Goal: Transaction & Acquisition: Purchase product/service

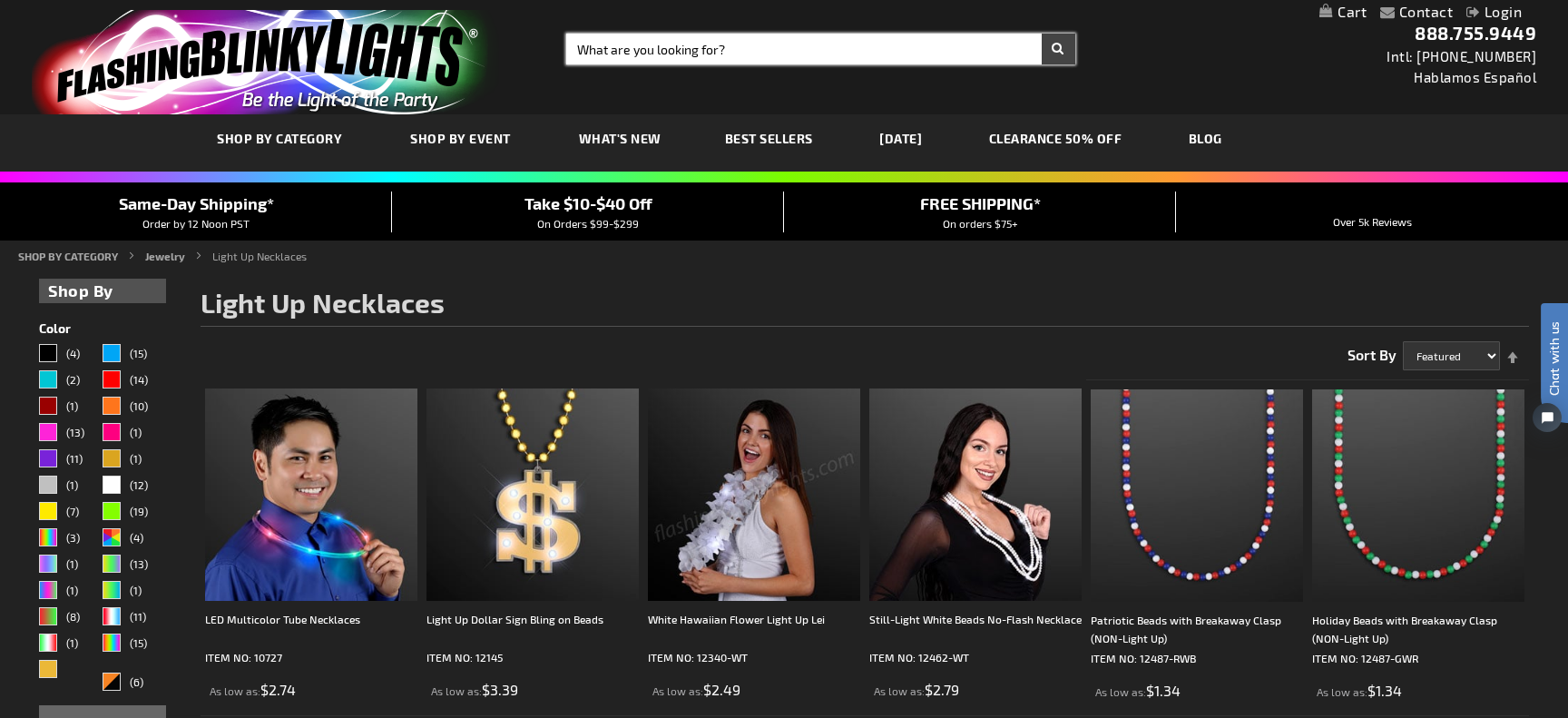
click at [725, 54] on input "Search" at bounding box center [821, 49] width 509 height 31
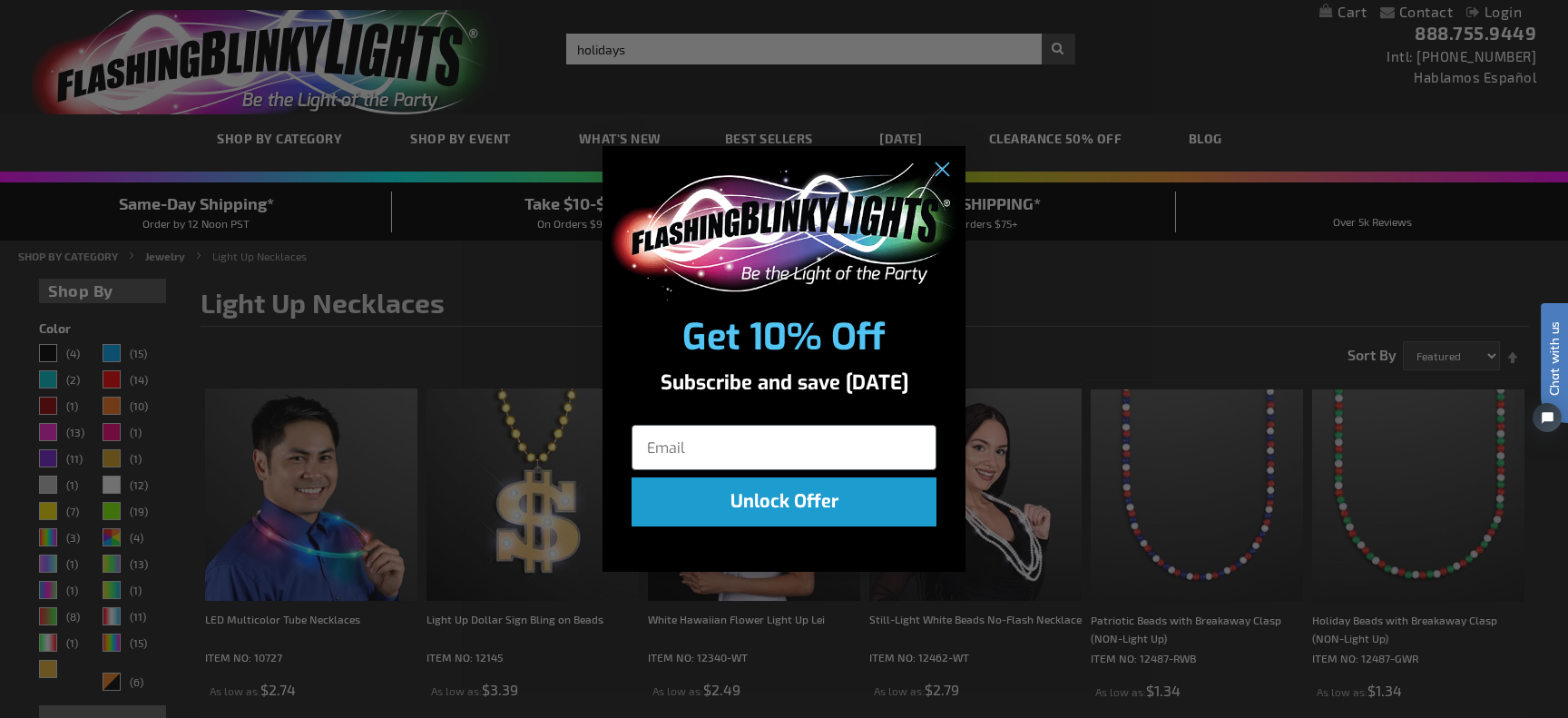
click at [923, 170] on img "POPUP Form" at bounding box center [784, 231] width 352 height 137
click at [945, 171] on circle "Close dialog" at bounding box center [941, 171] width 30 height 30
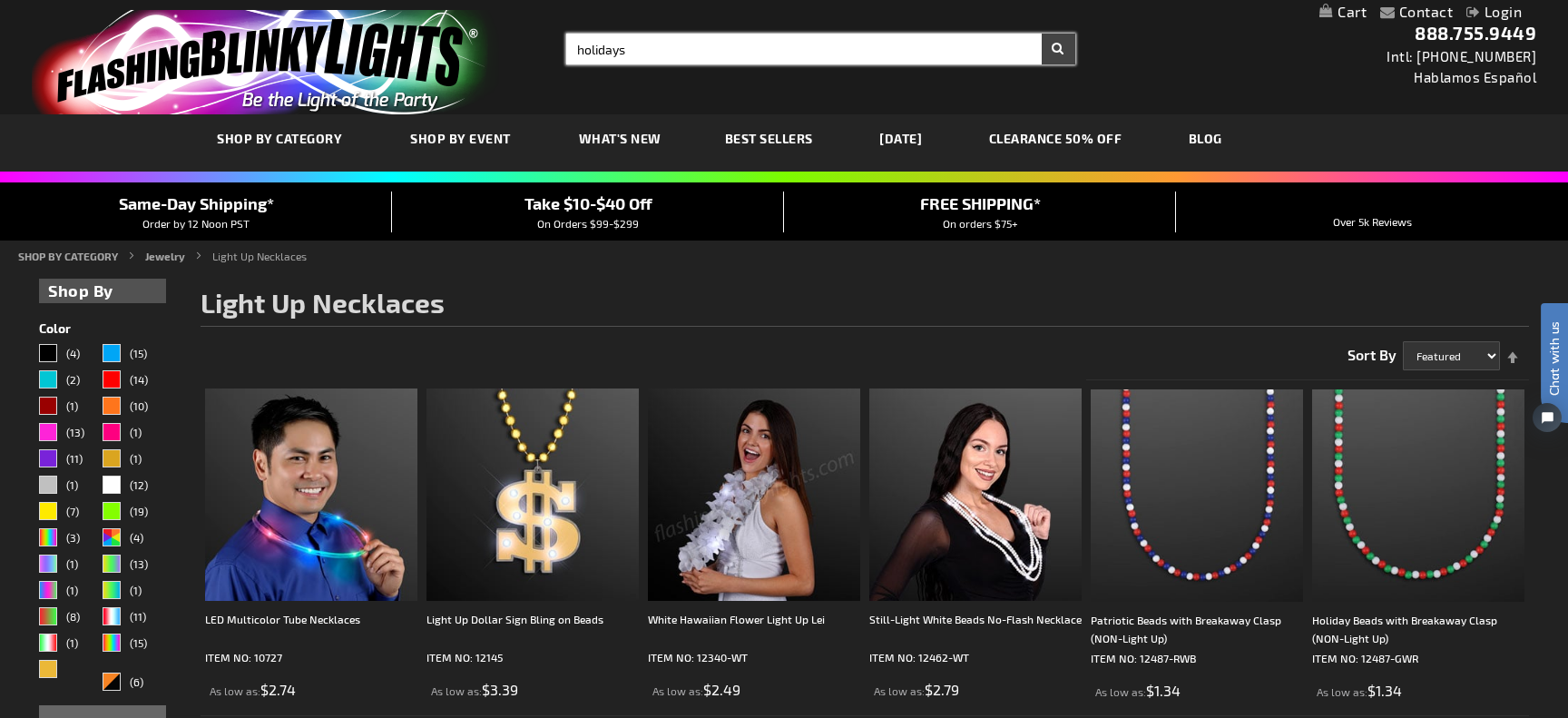
click at [806, 49] on input "holidays" at bounding box center [821, 49] width 509 height 31
type input "holidays blinky pins"
click at [1041, 34] on button "Search" at bounding box center [1058, 49] width 34 height 31
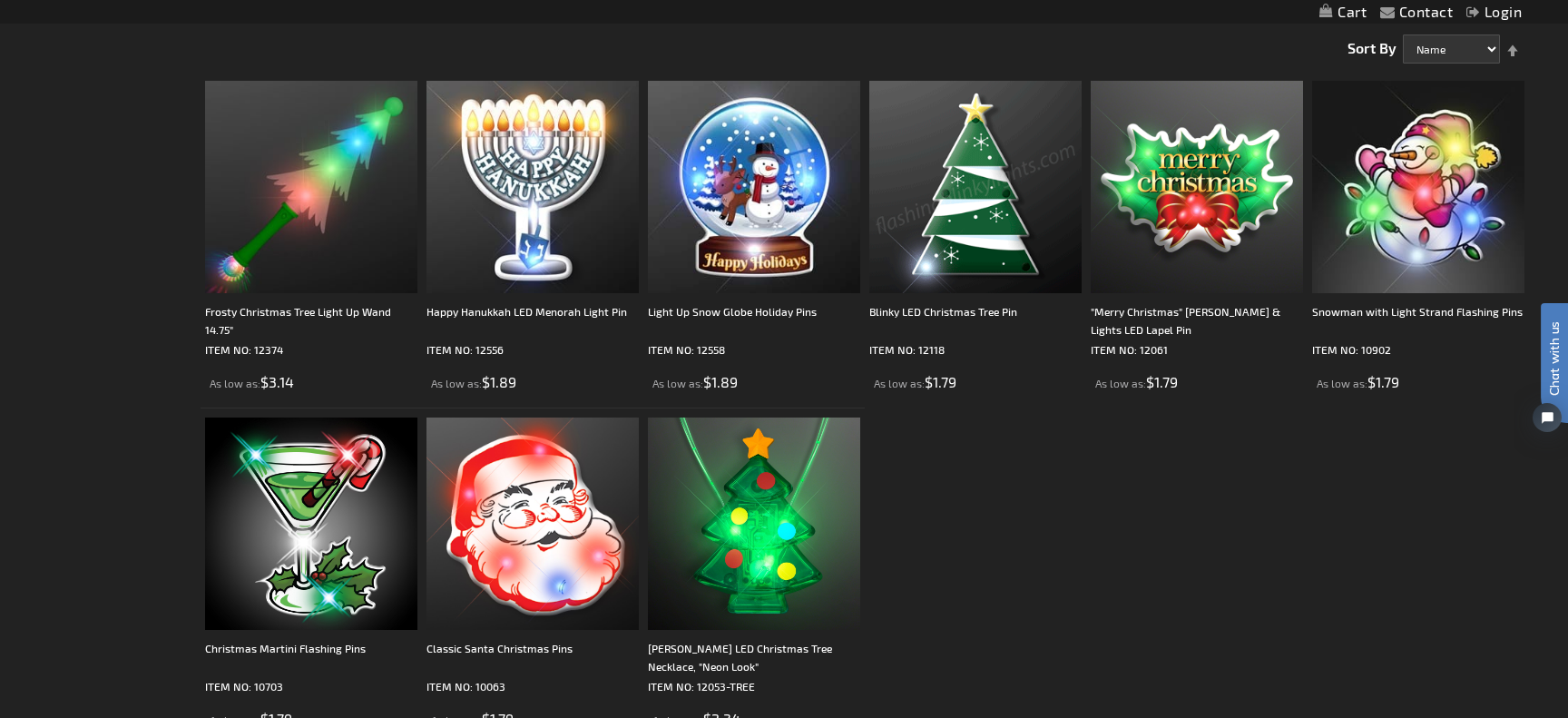
scroll to position [322, 0]
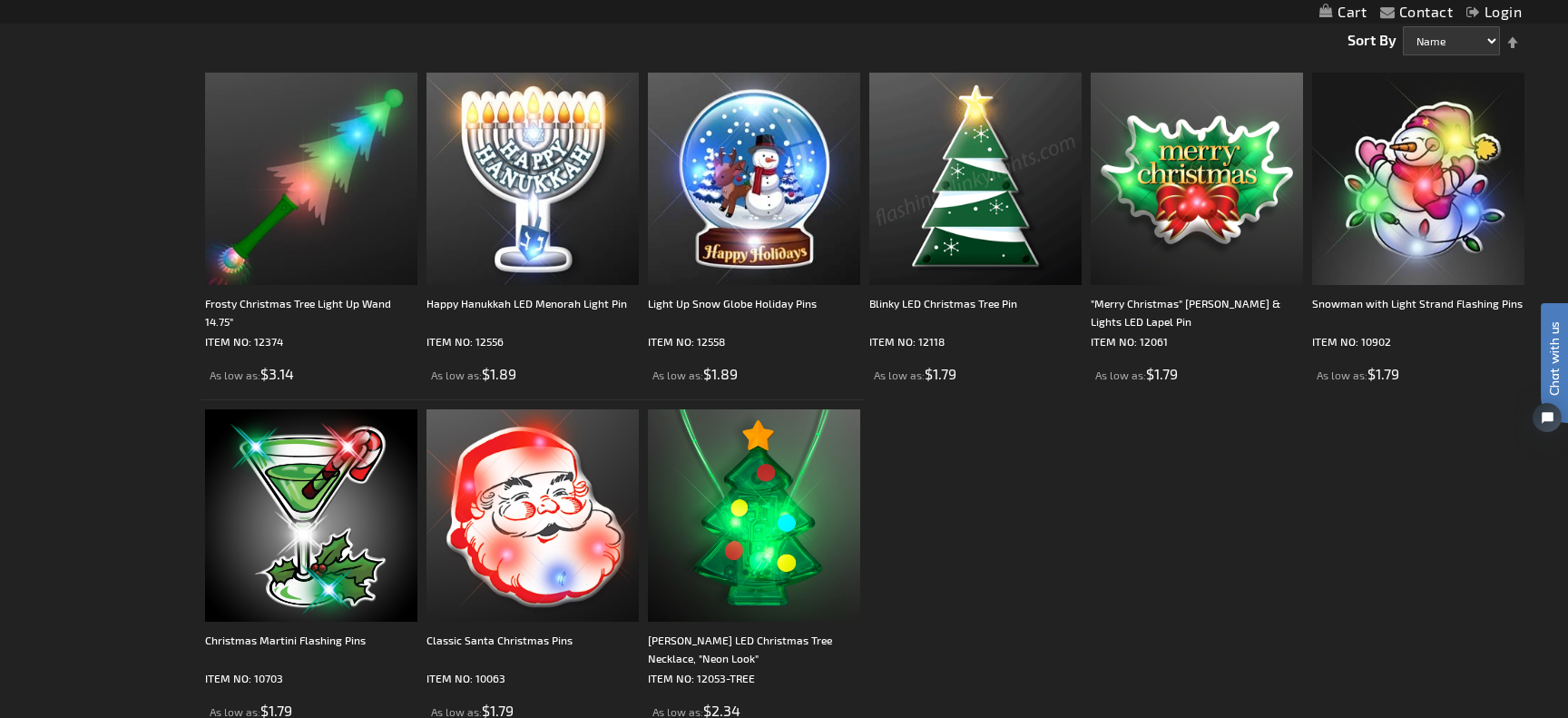
click at [965, 193] on img at bounding box center [974, 178] width 212 height 212
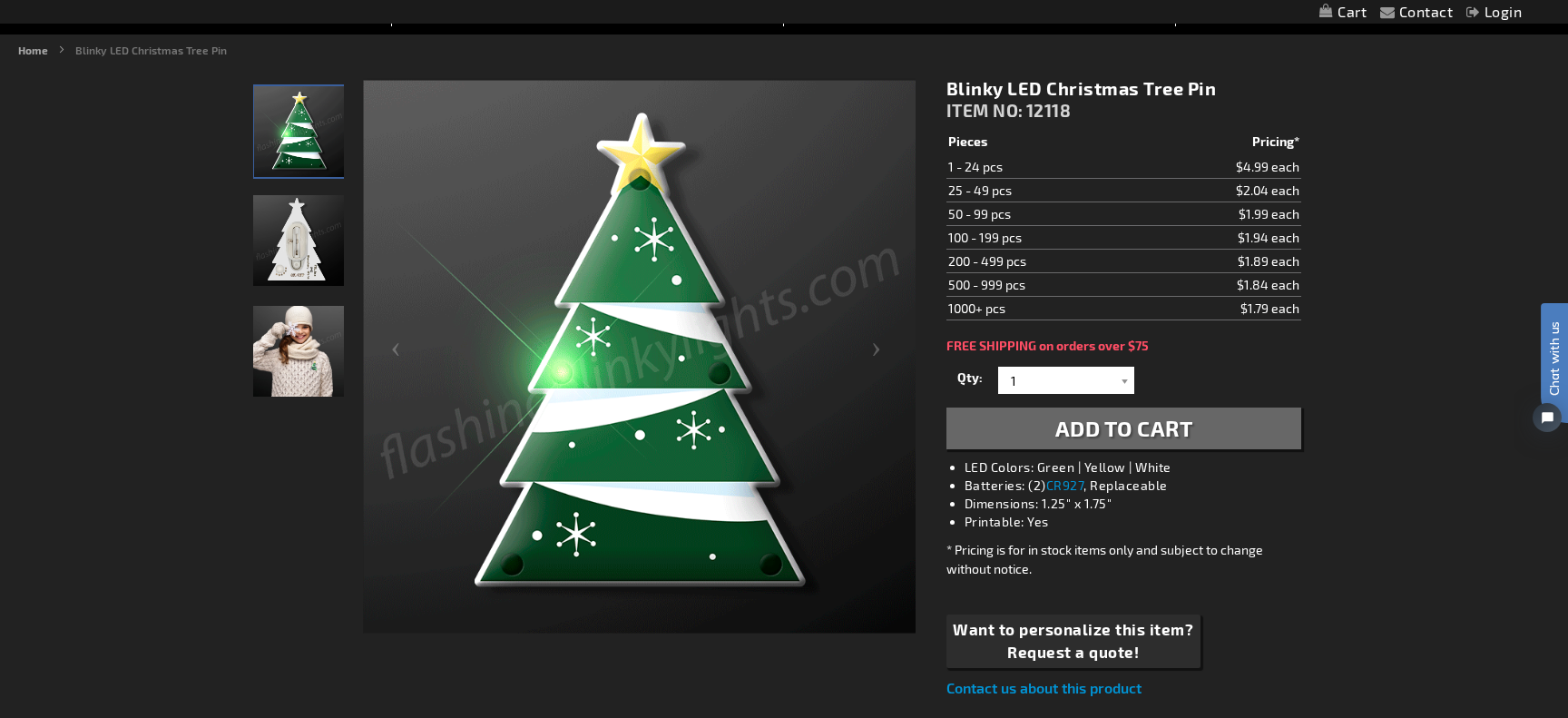
scroll to position [204, 0]
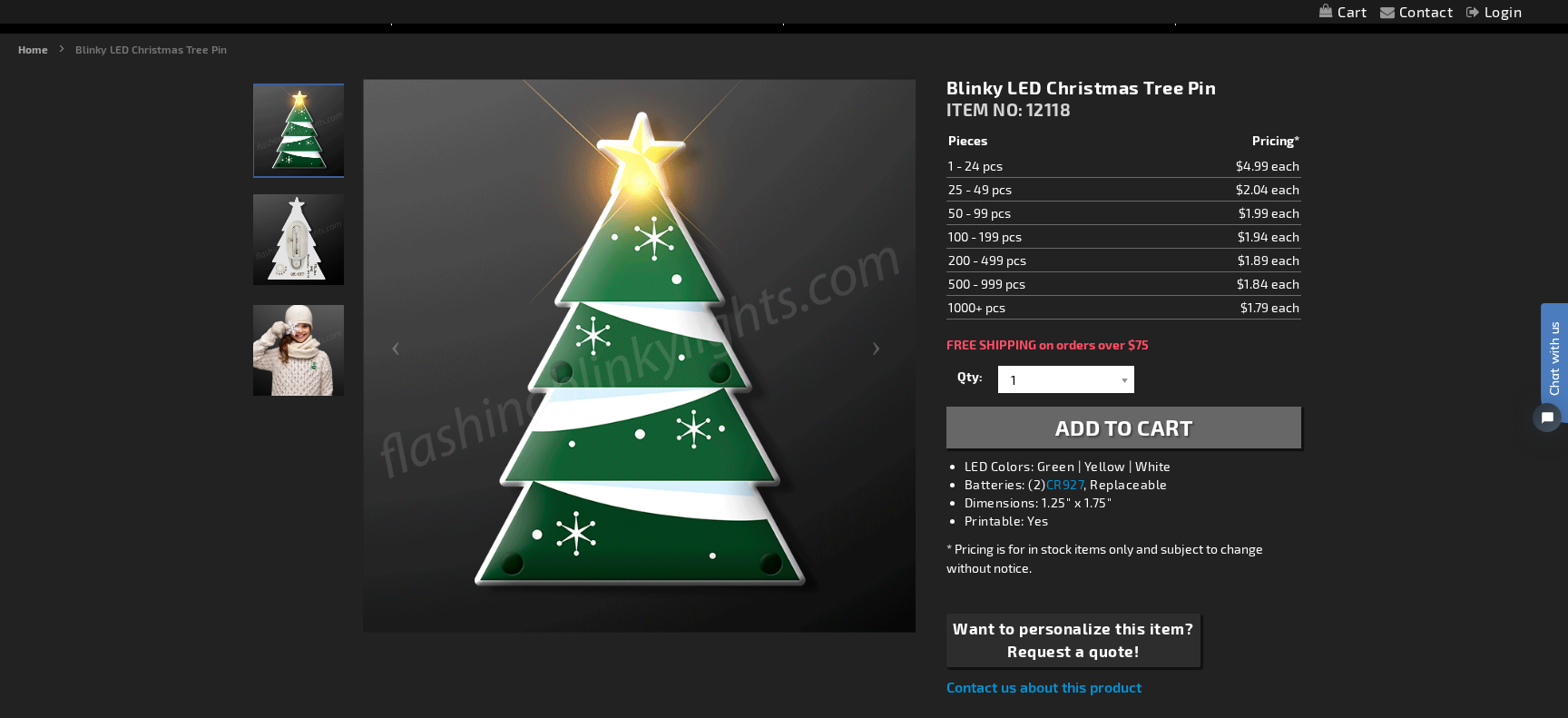
click at [1107, 427] on span "Add to Cart" at bounding box center [1124, 427] width 138 height 26
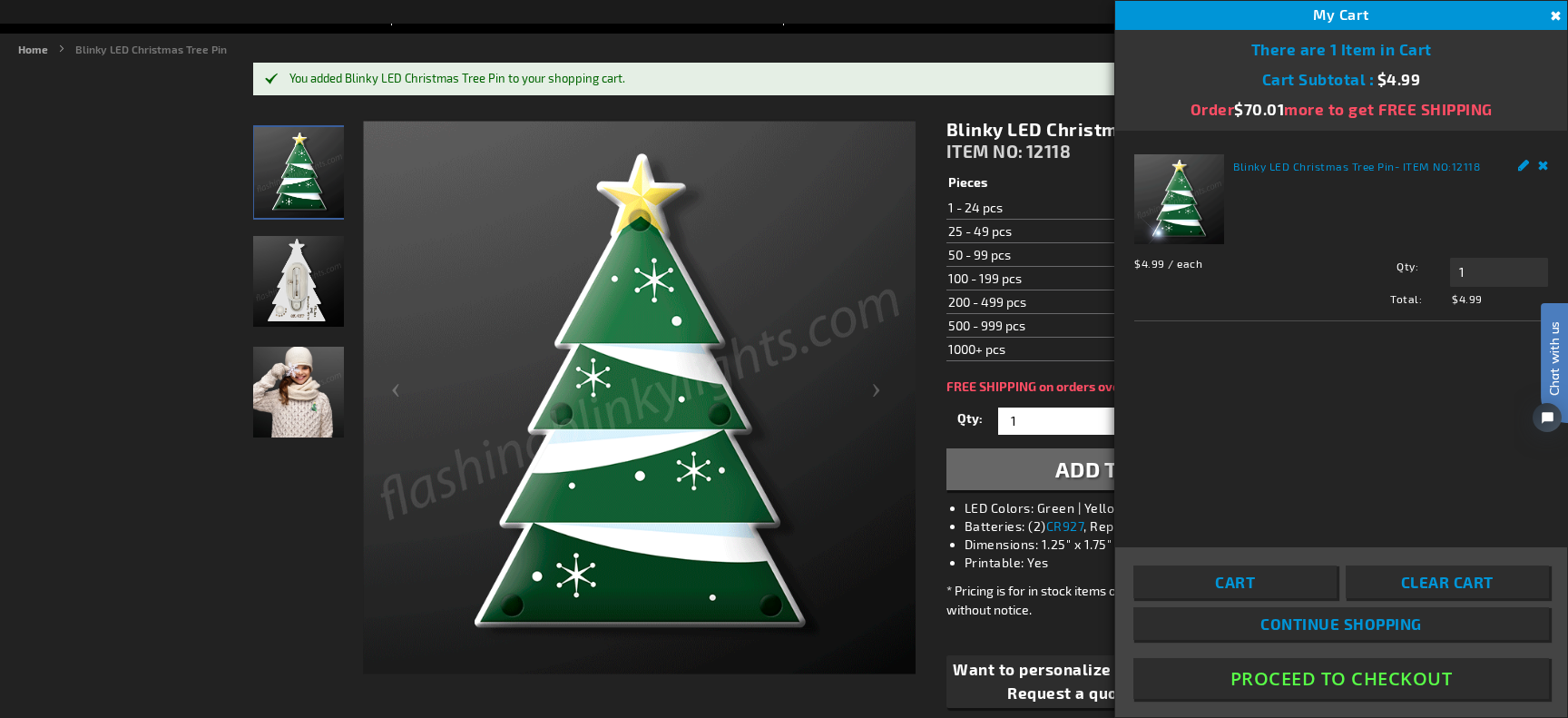
click at [976, 41] on ul "Home Blinky LED Christmas Tree Pin" at bounding box center [783, 48] width 1531 height 16
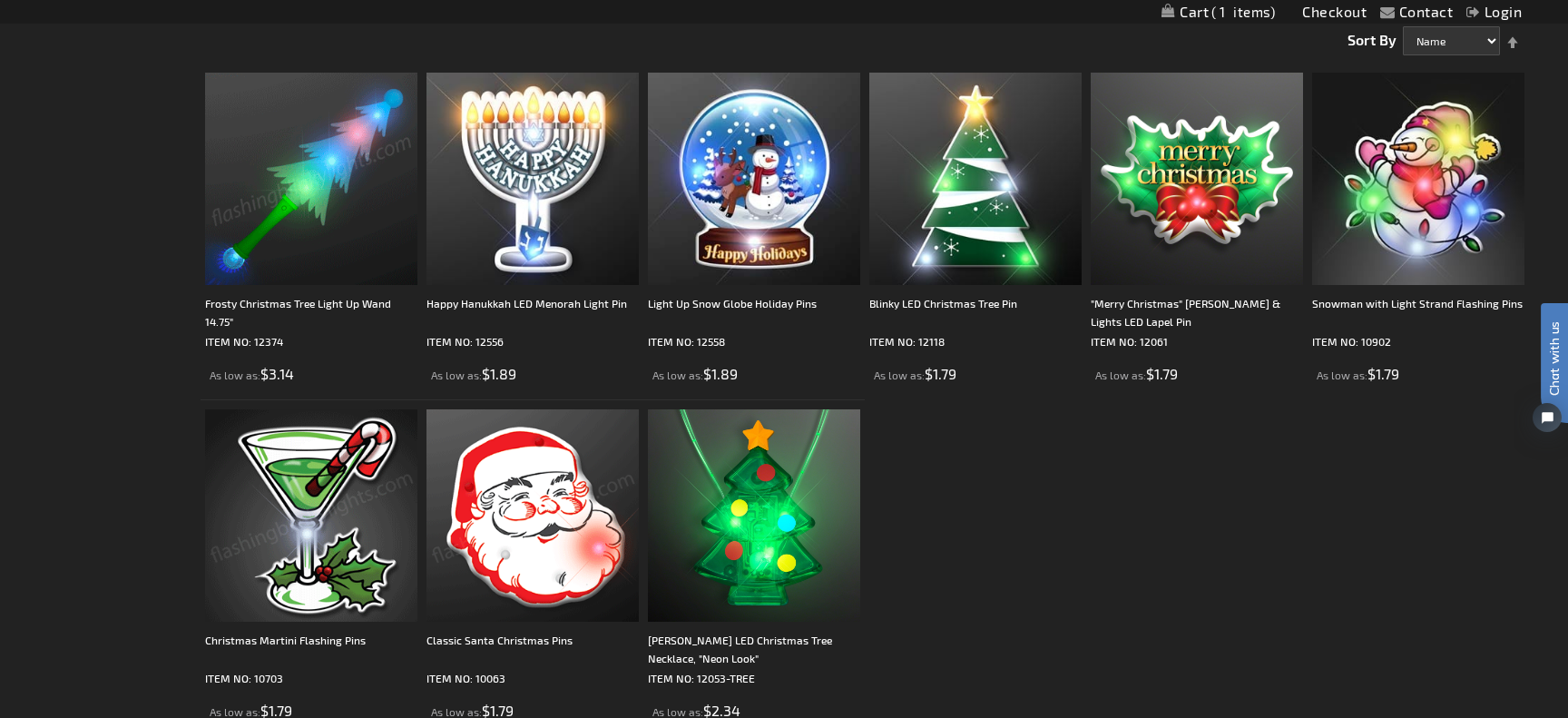
click at [337, 545] on img at bounding box center [311, 514] width 212 height 212
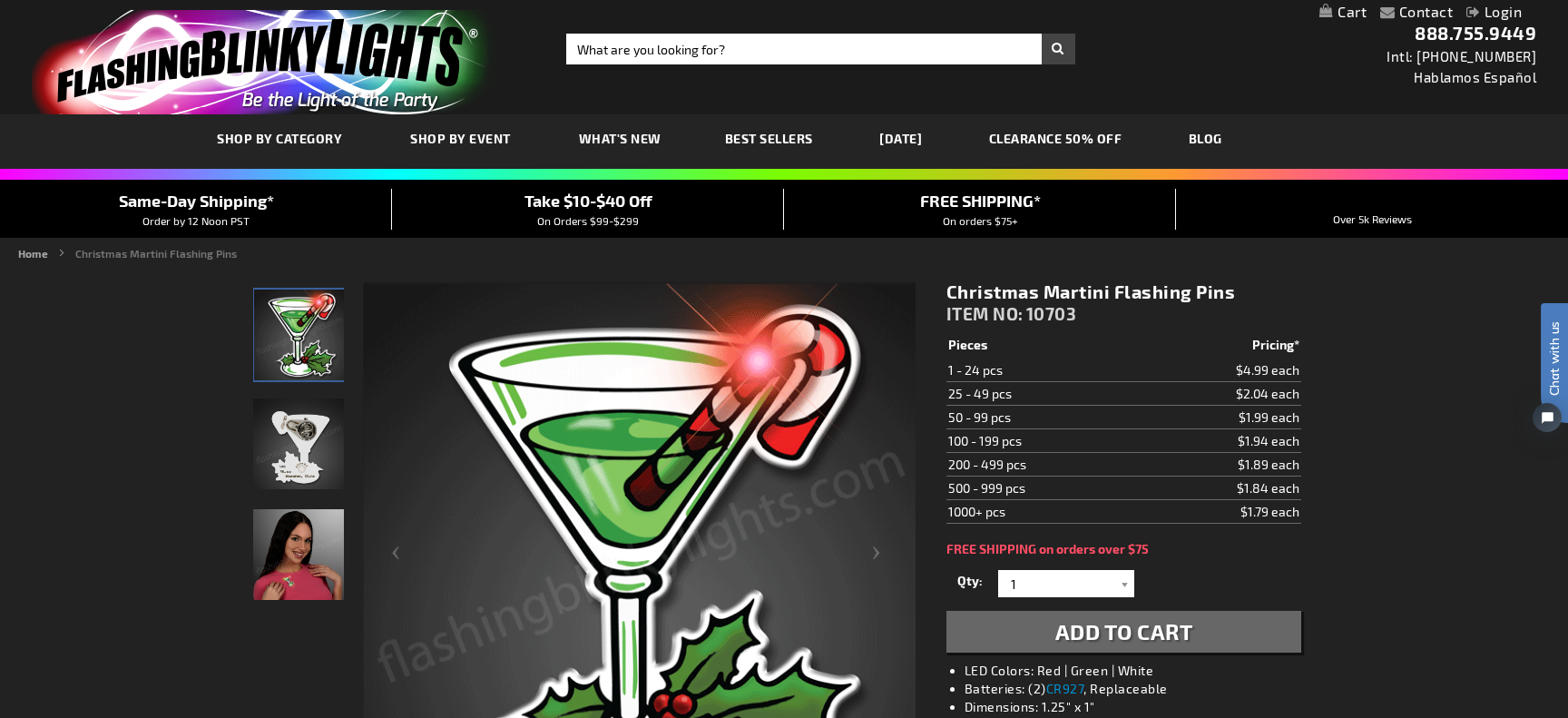
click at [1184, 628] on span "Add to Cart" at bounding box center [1124, 631] width 138 height 26
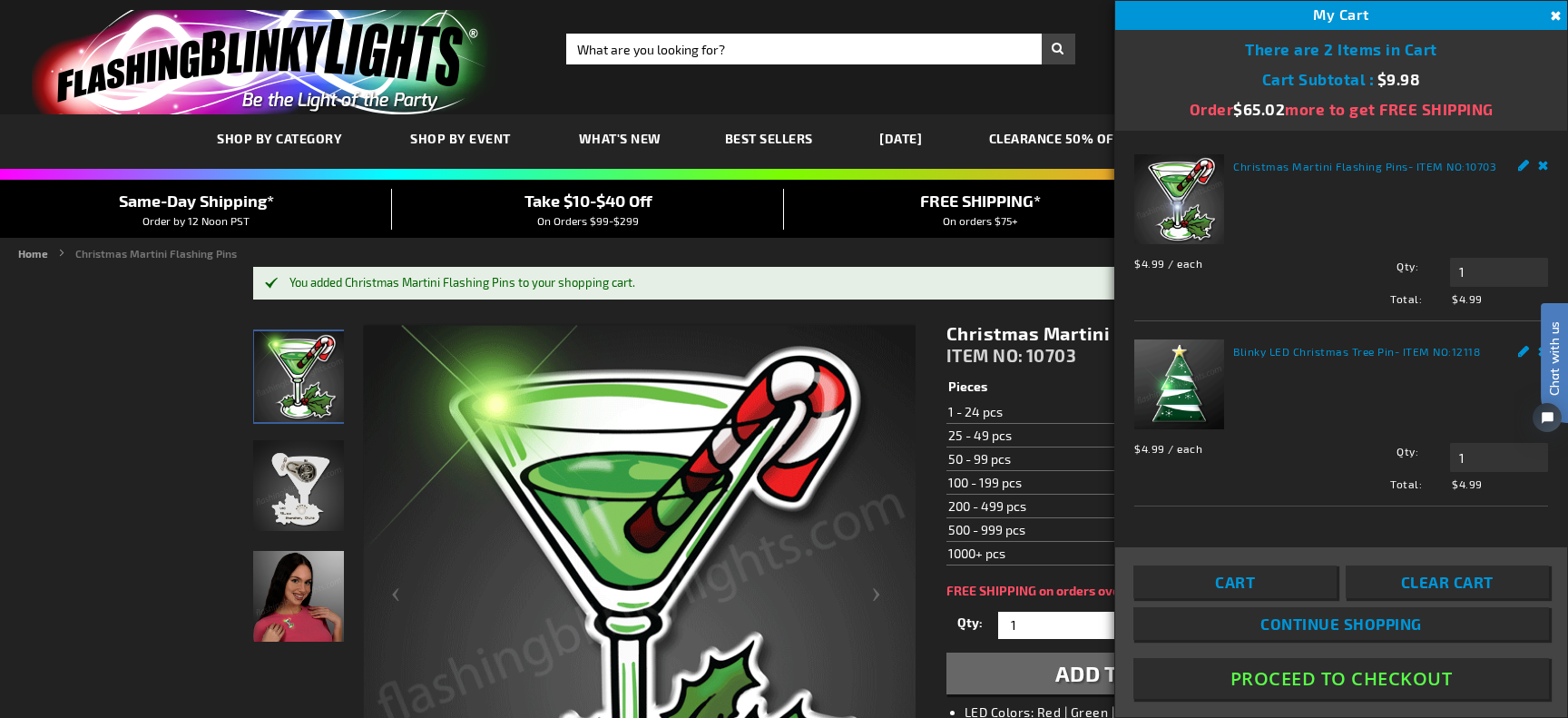
click at [1557, 14] on button "Close" at bounding box center [1553, 16] width 20 height 20
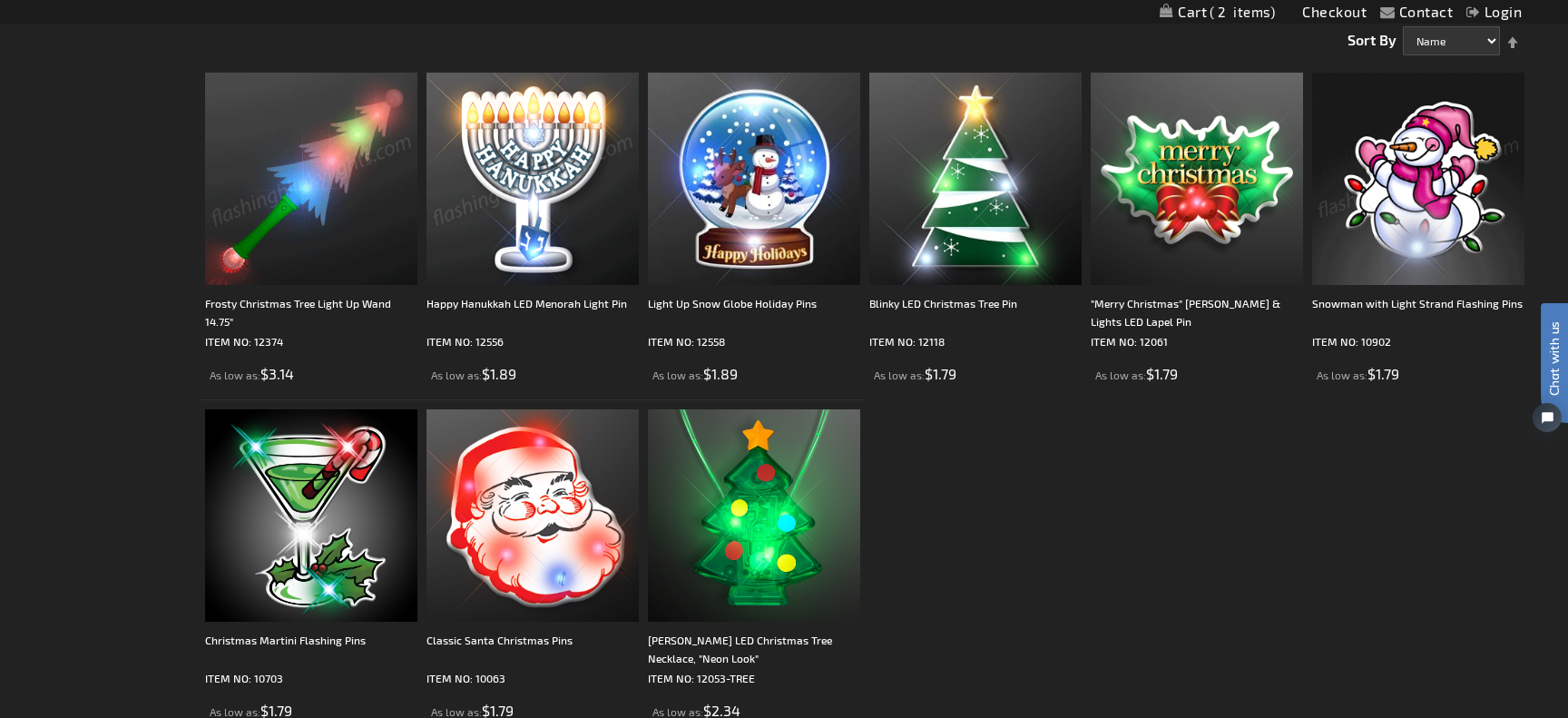
click at [1421, 211] on img at bounding box center [1417, 178] width 212 height 212
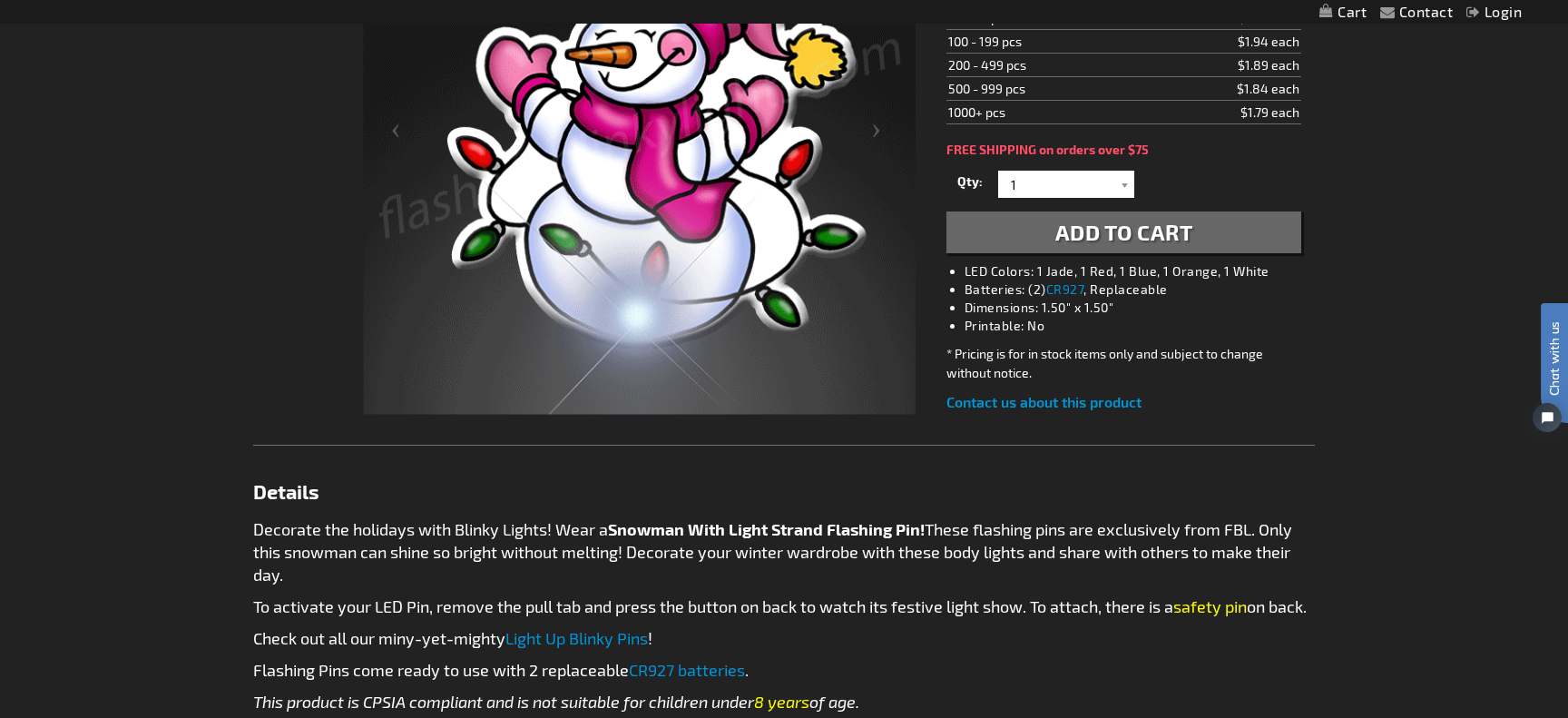
click at [1211, 237] on button "Add to Cart" at bounding box center [1123, 232] width 354 height 41
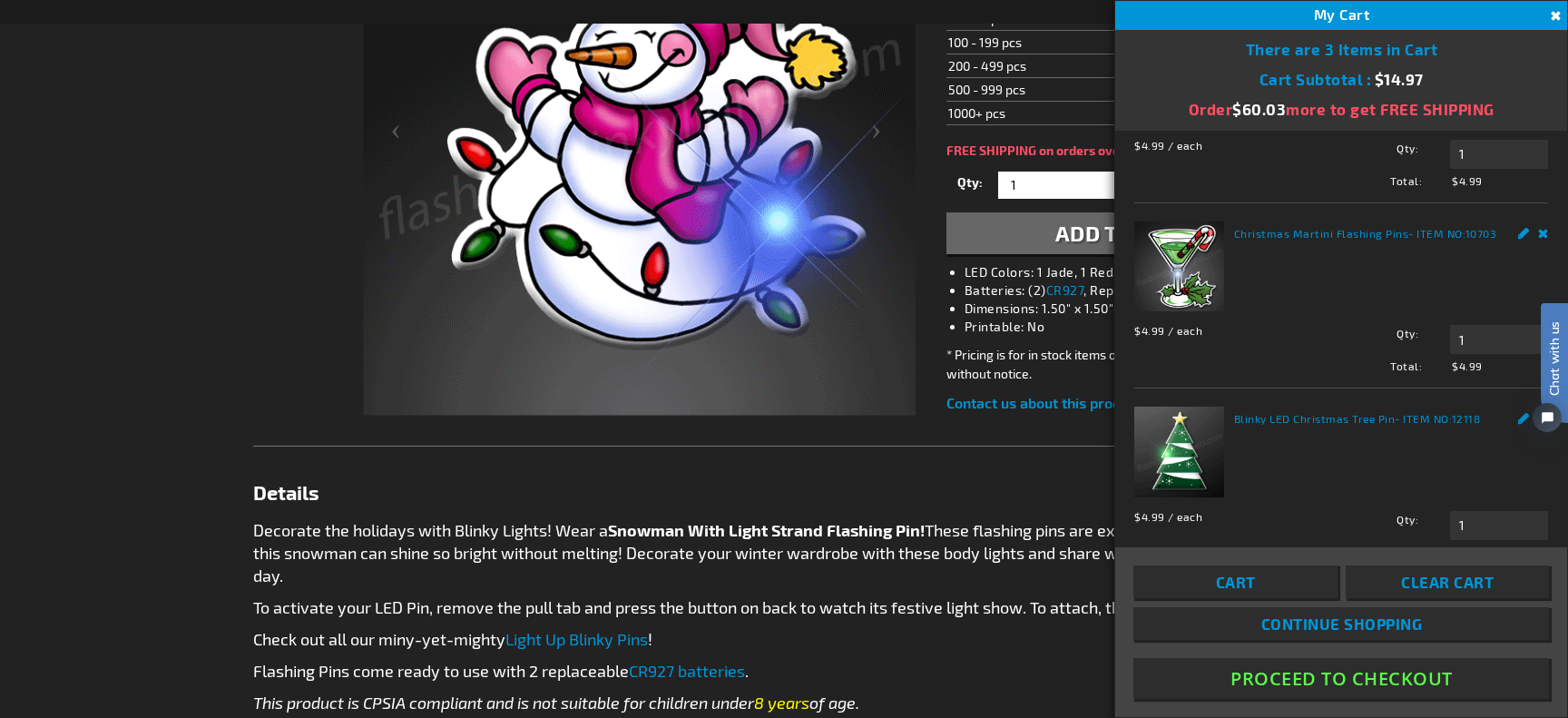
scroll to position [165, 0]
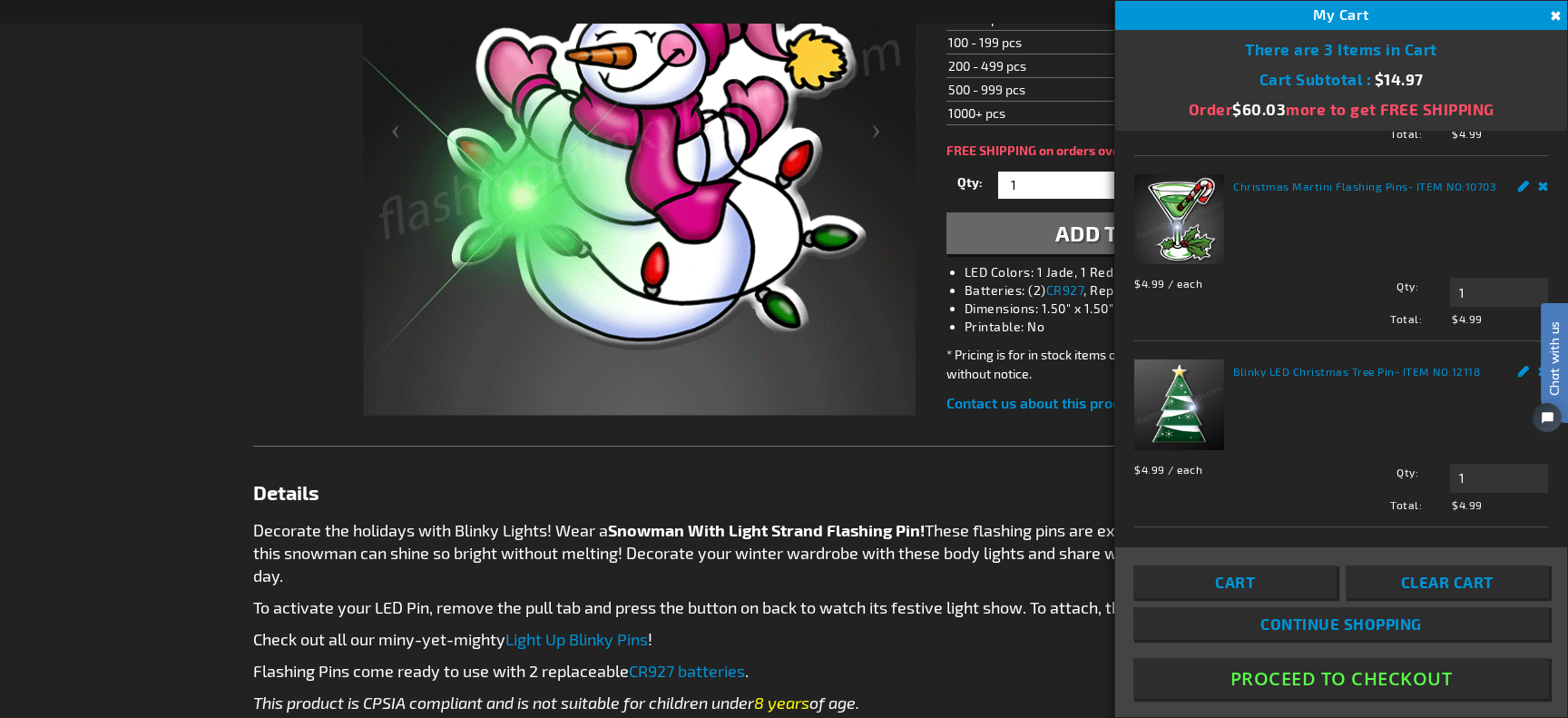
click at [1293, 677] on button "Proceed To Checkout" at bounding box center [1341, 677] width 416 height 41
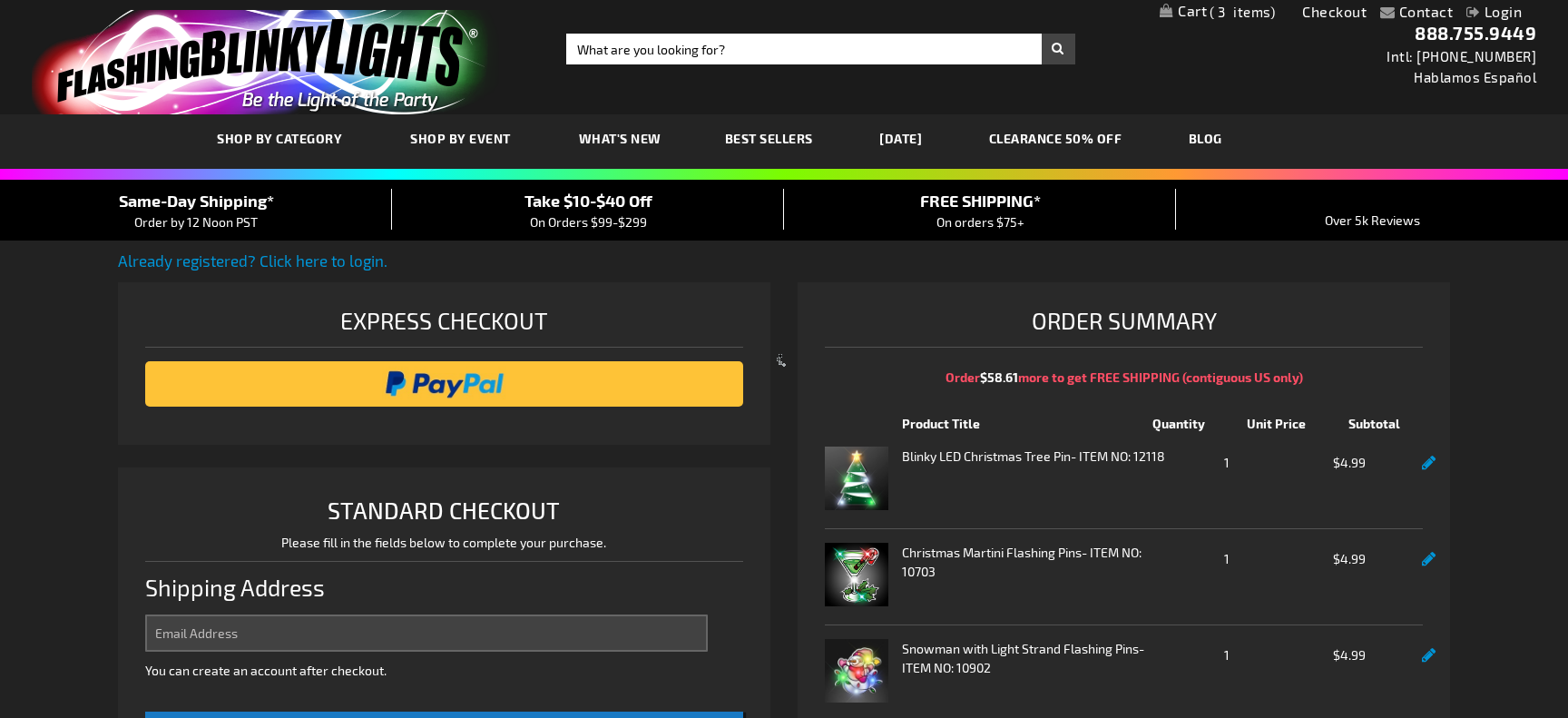
select select "US"
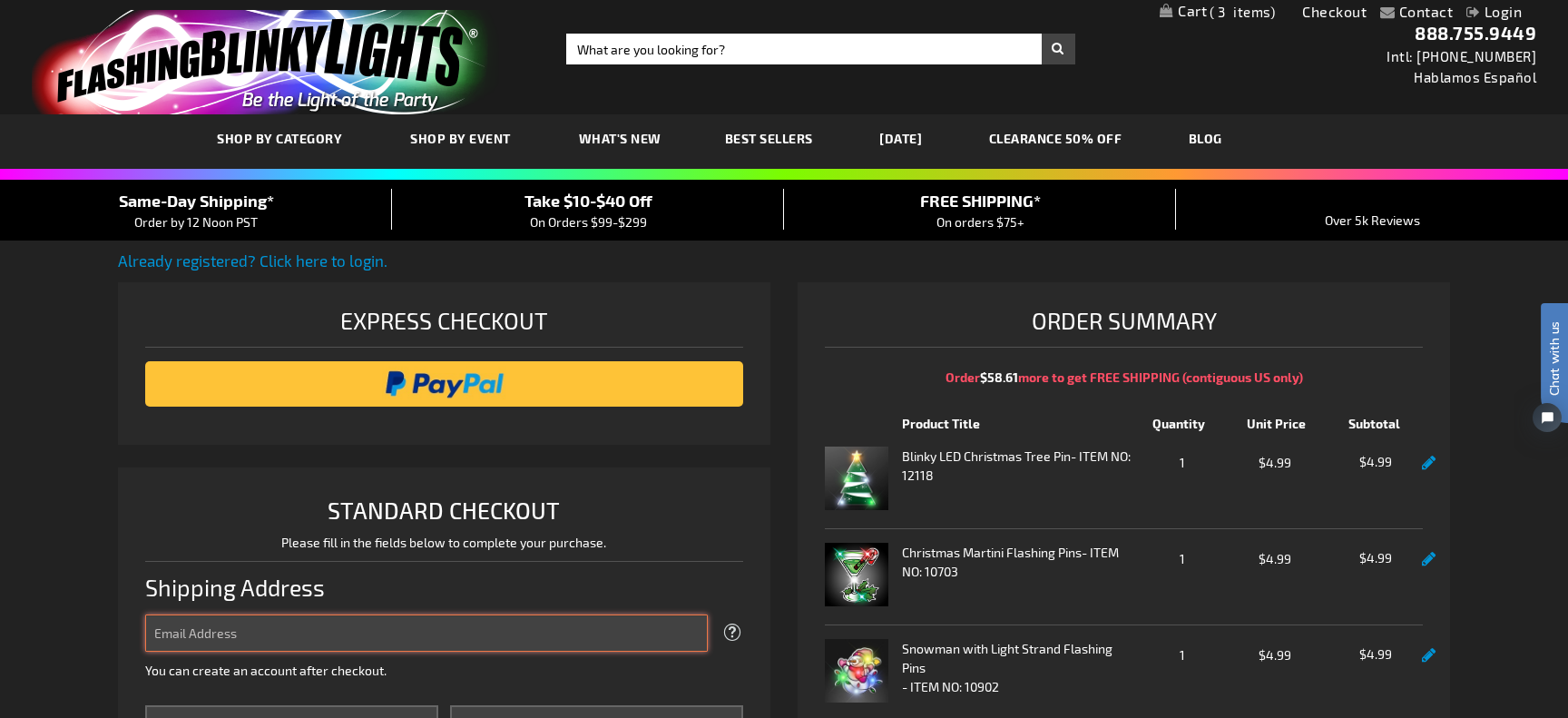
click at [628, 642] on input "Email Address" at bounding box center [426, 632] width 563 height 37
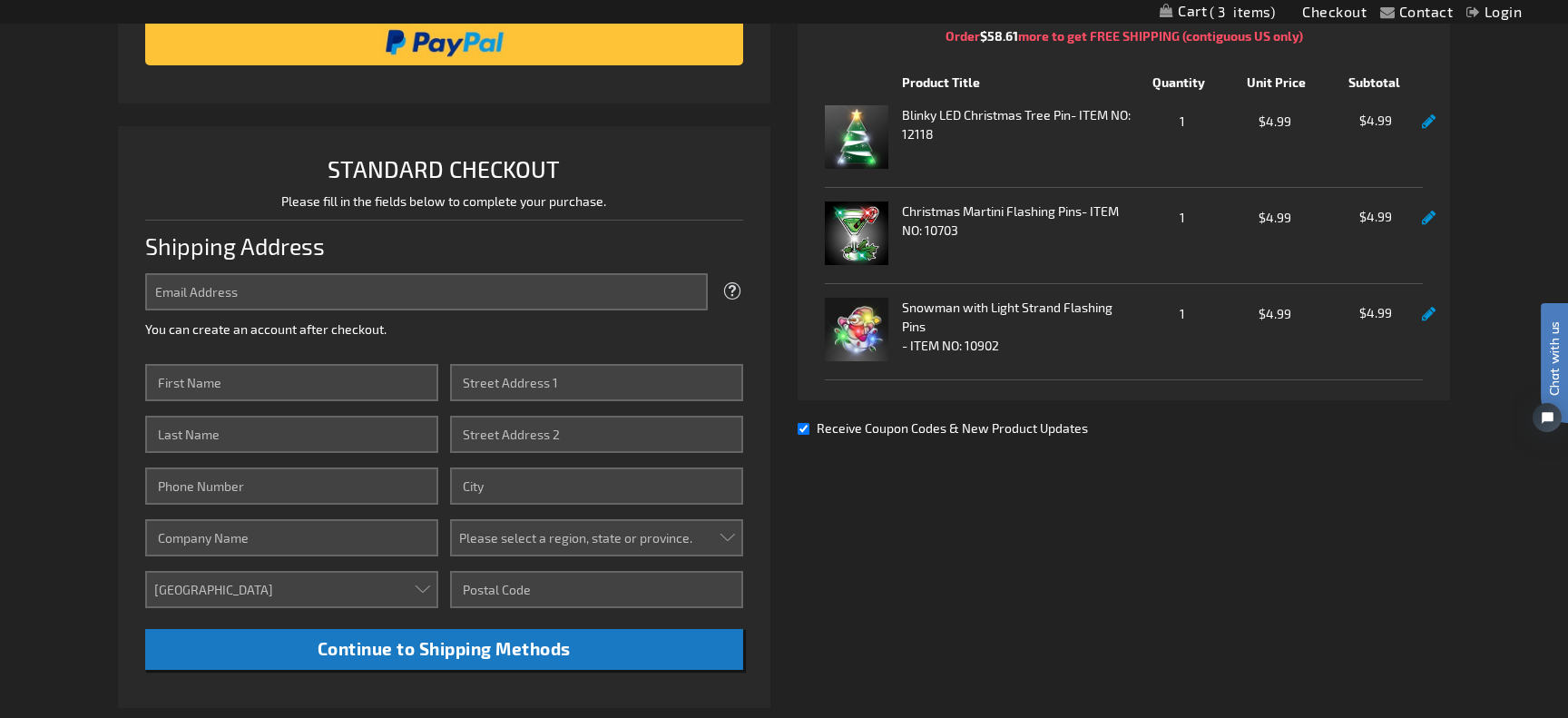
scroll to position [350, 0]
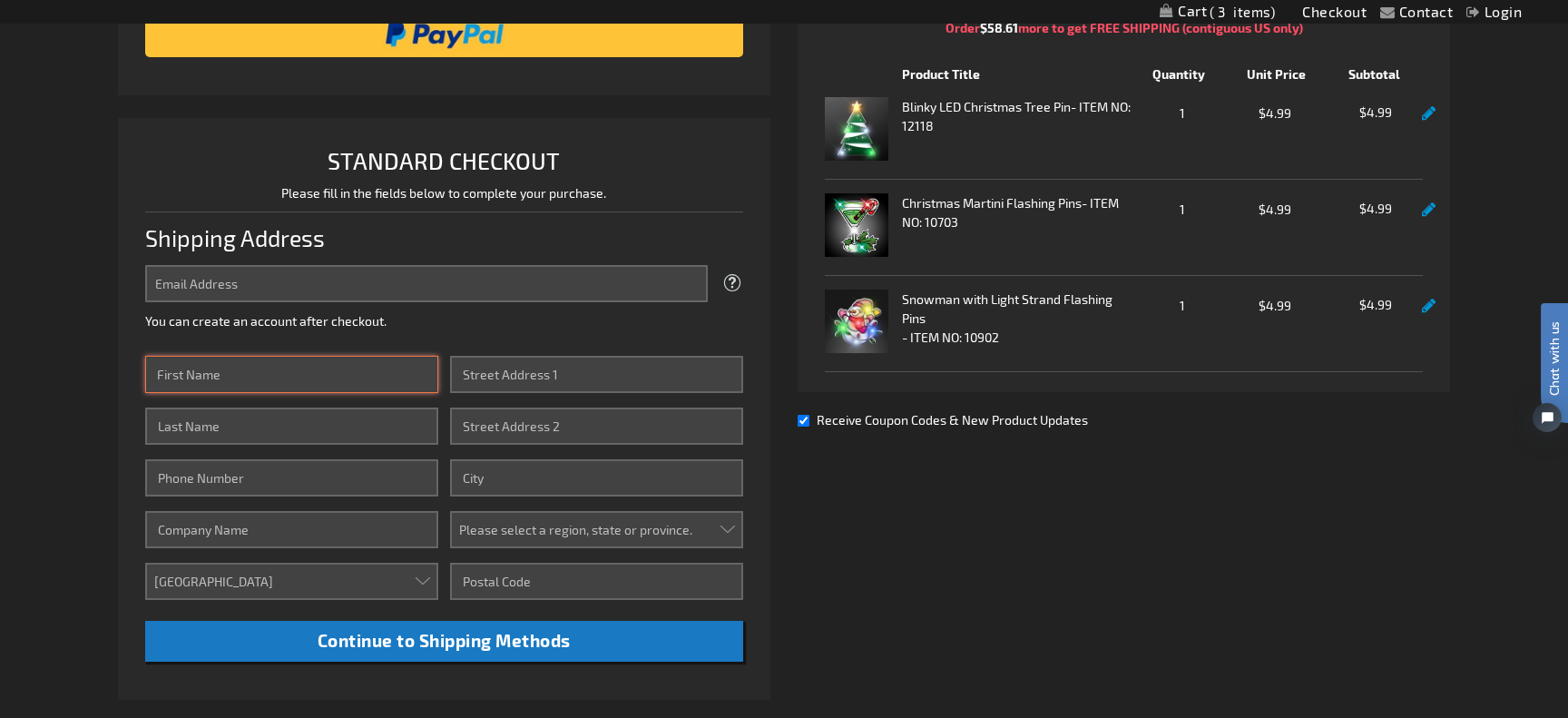
click at [351, 375] on input "First Name" at bounding box center [291, 373] width 293 height 37
type input "Patrice"
type input "McCloskey"
type input "5086121160"
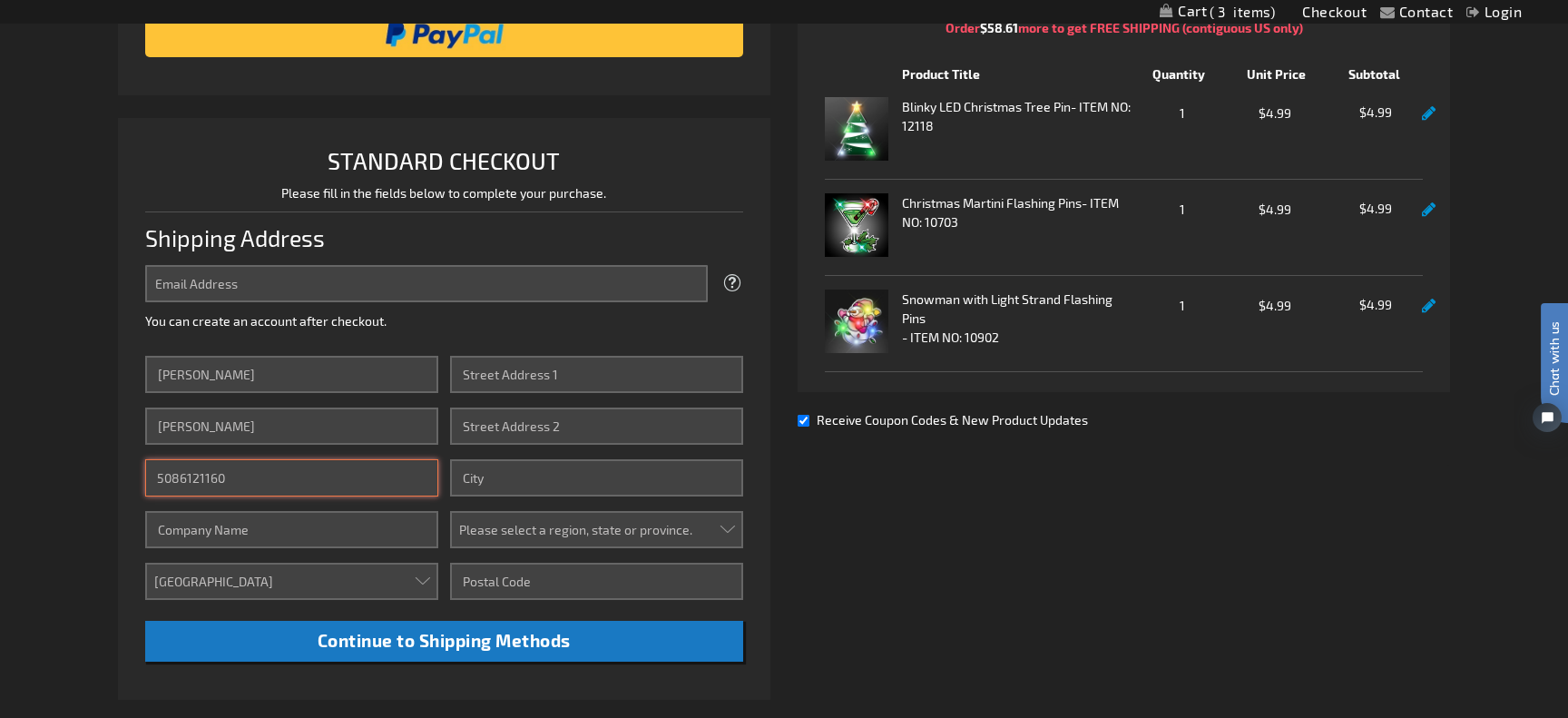
type input "Sal Amore"
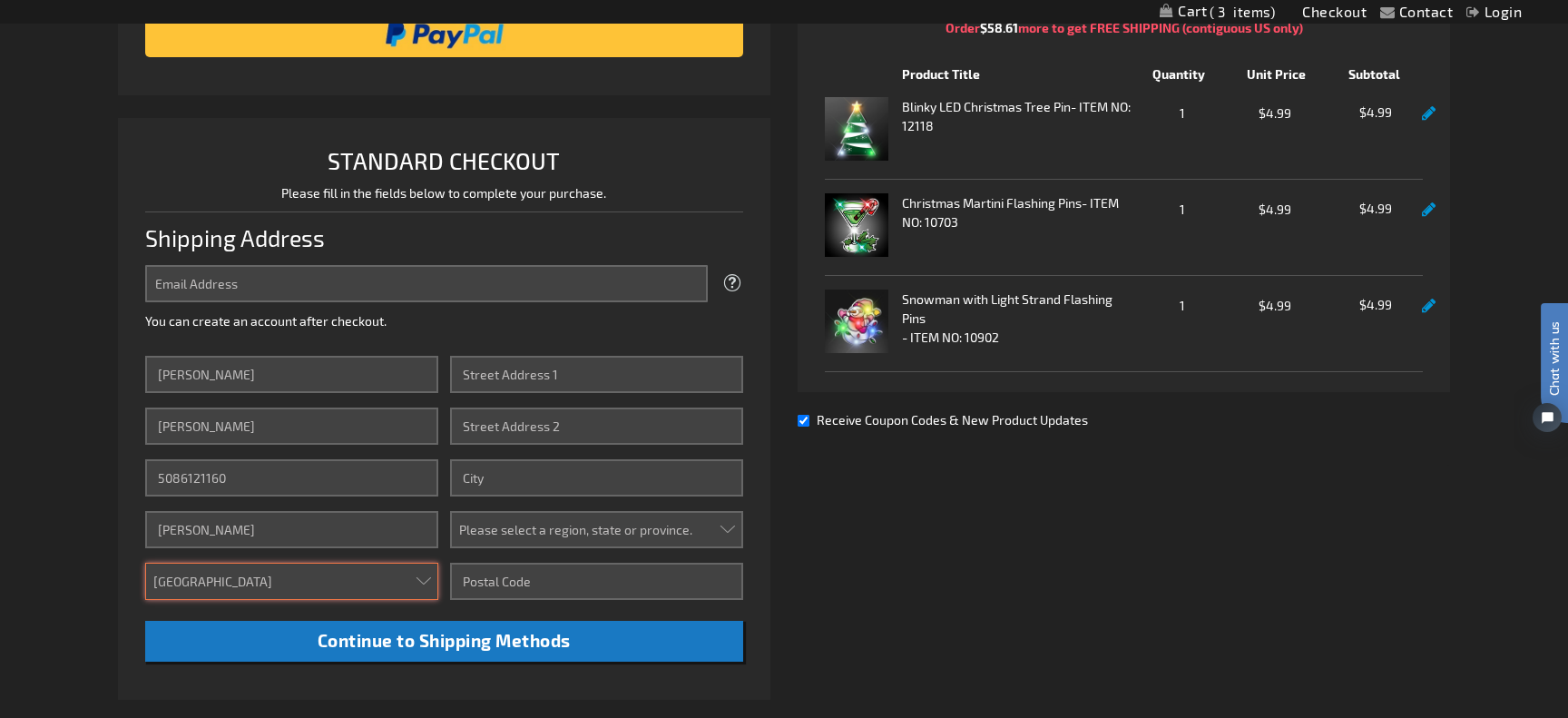
type input "18 Herring Gull Lane"
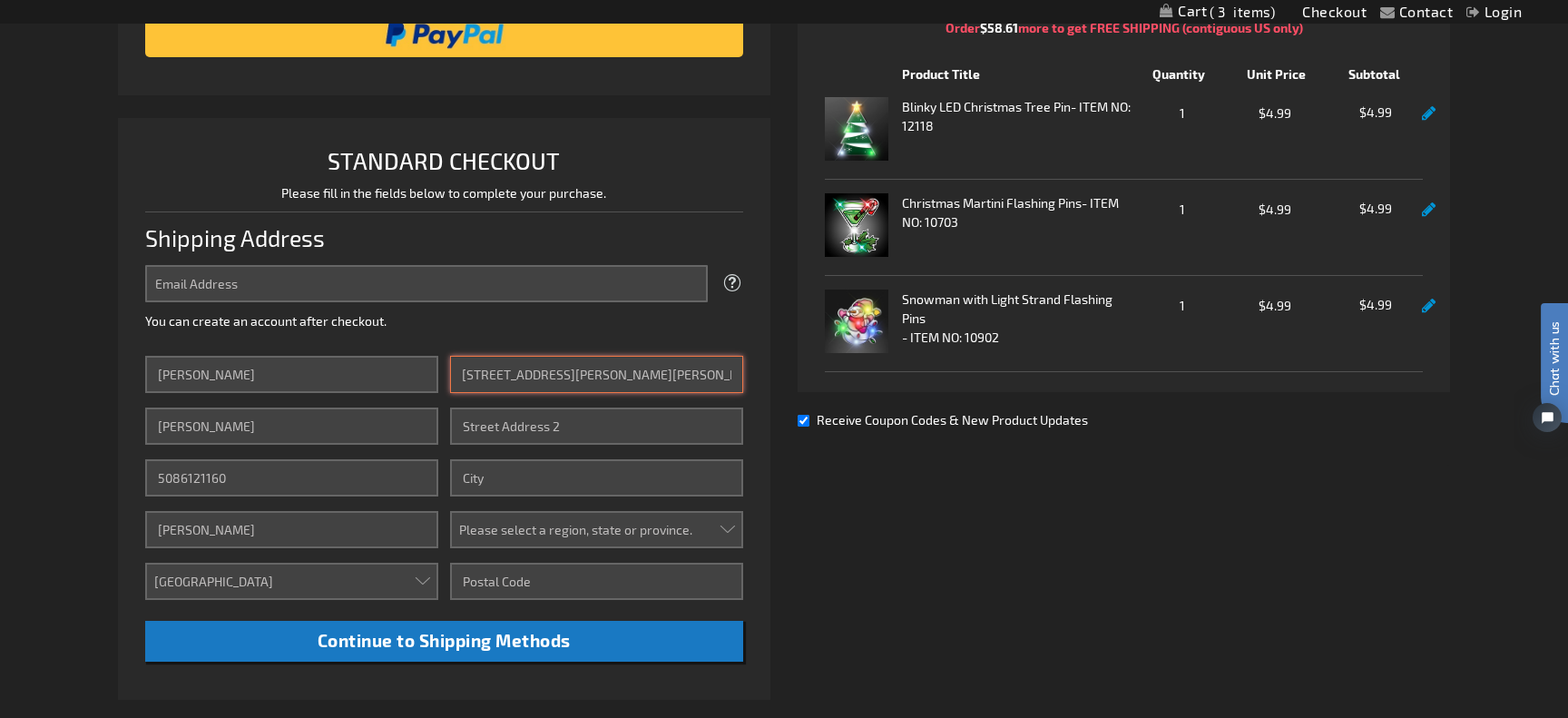
type input "Hilton Head Island"
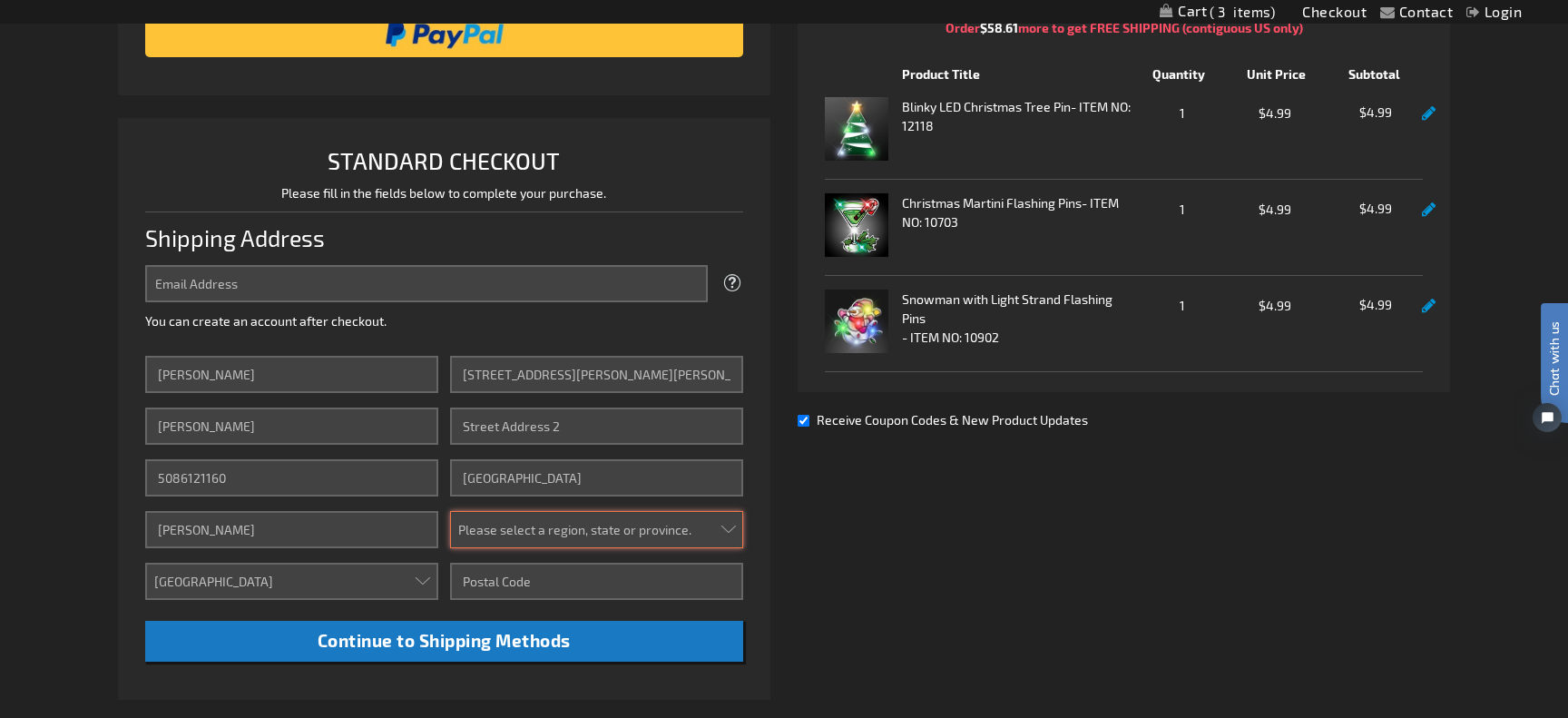
select select "54"
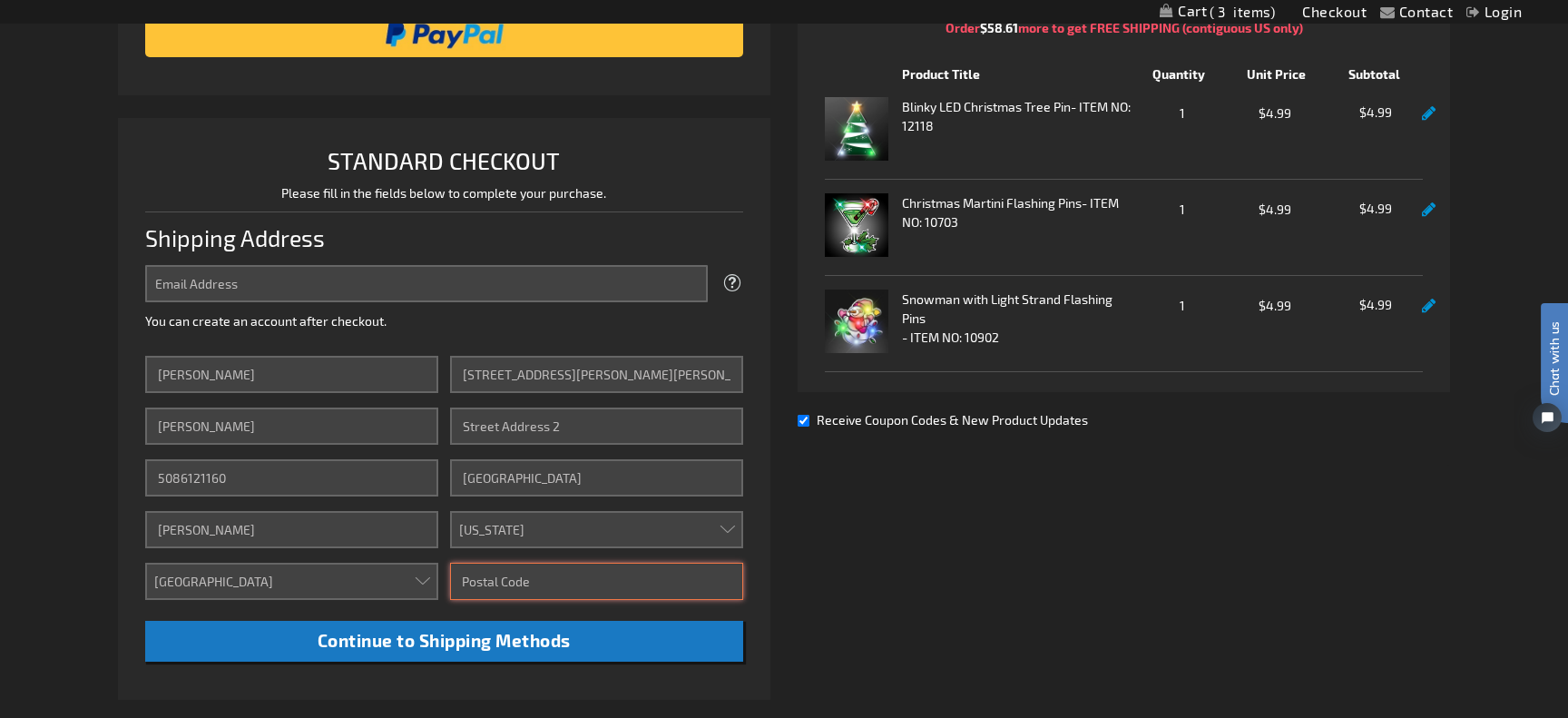
type input "29926"
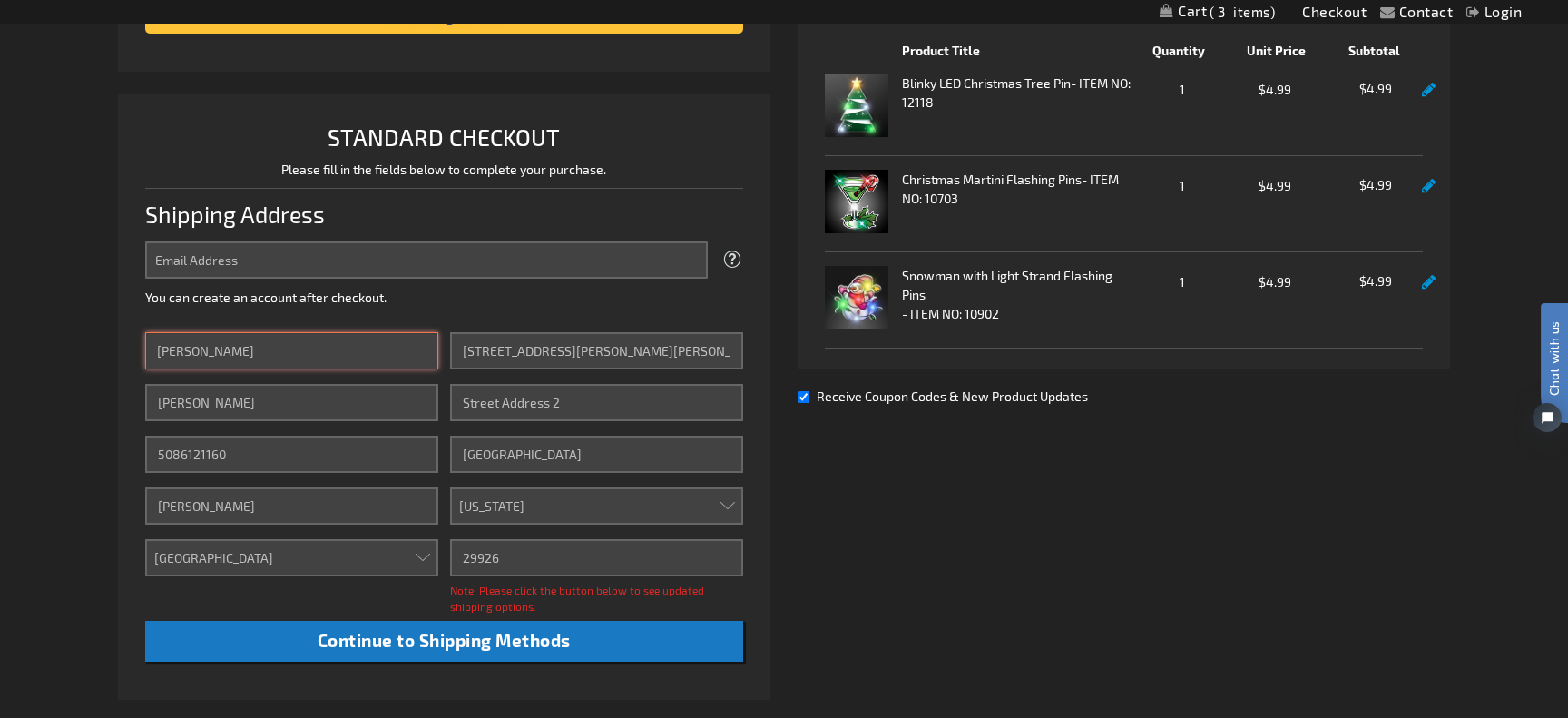
scroll to position [351, 0]
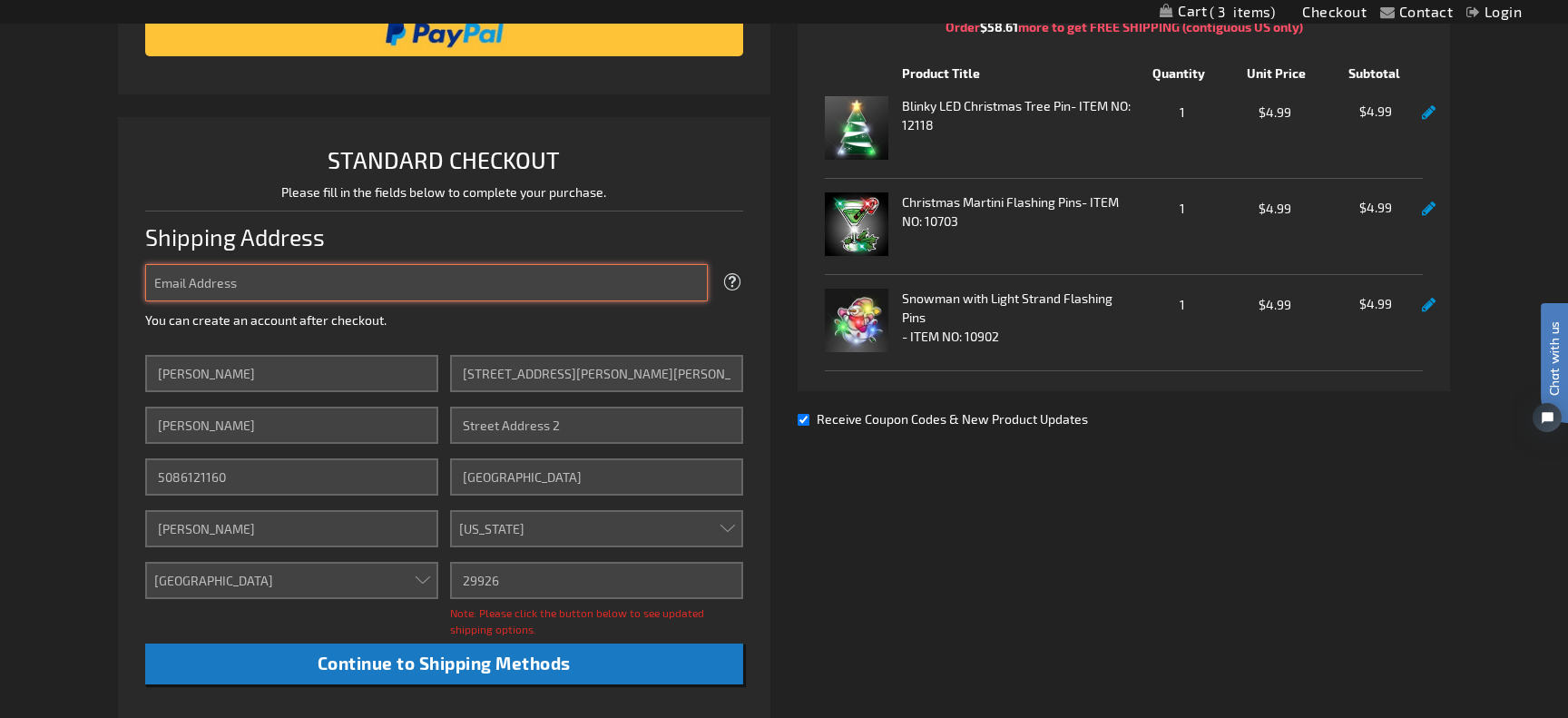
click at [644, 291] on input "Email Address" at bounding box center [426, 282] width 563 height 37
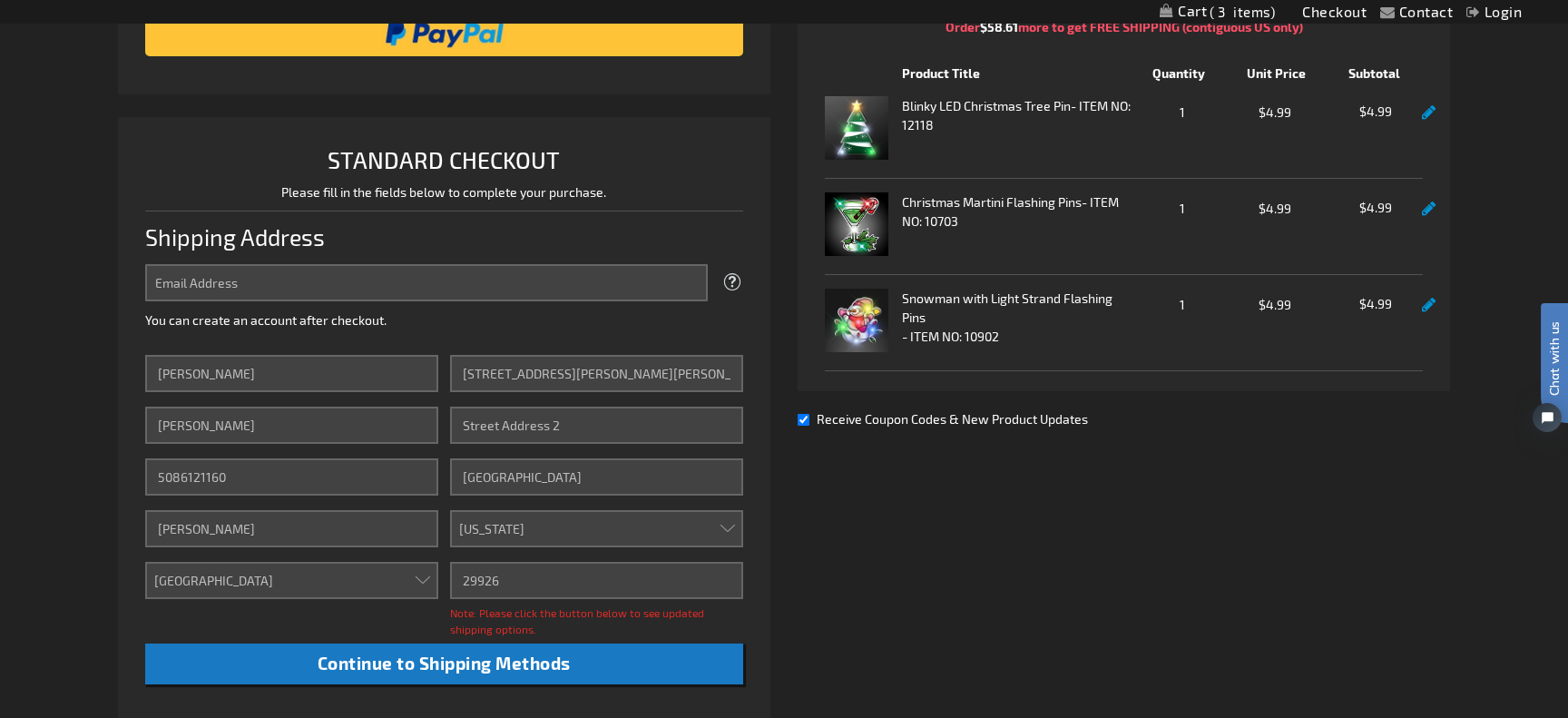
click at [675, 335] on fieldset "Email Address Tooltip We'll send your order confirmation here. You can create a…" at bounding box center [444, 300] width 598 height 73
click at [644, 362] on input "18 Herring Gull Lane" at bounding box center [596, 372] width 293 height 37
click at [606, 379] on input "18 Herring Gull Lane" at bounding box center [596, 372] width 293 height 37
drag, startPoint x: 606, startPoint y: 379, endPoint x: 405, endPoint y: 362, distance: 201.7
click at [405, 362] on div "First Name Patrice Last Name McCloskey Phone Number 5086121160 Company Sal Amor…" at bounding box center [444, 519] width 598 height 330
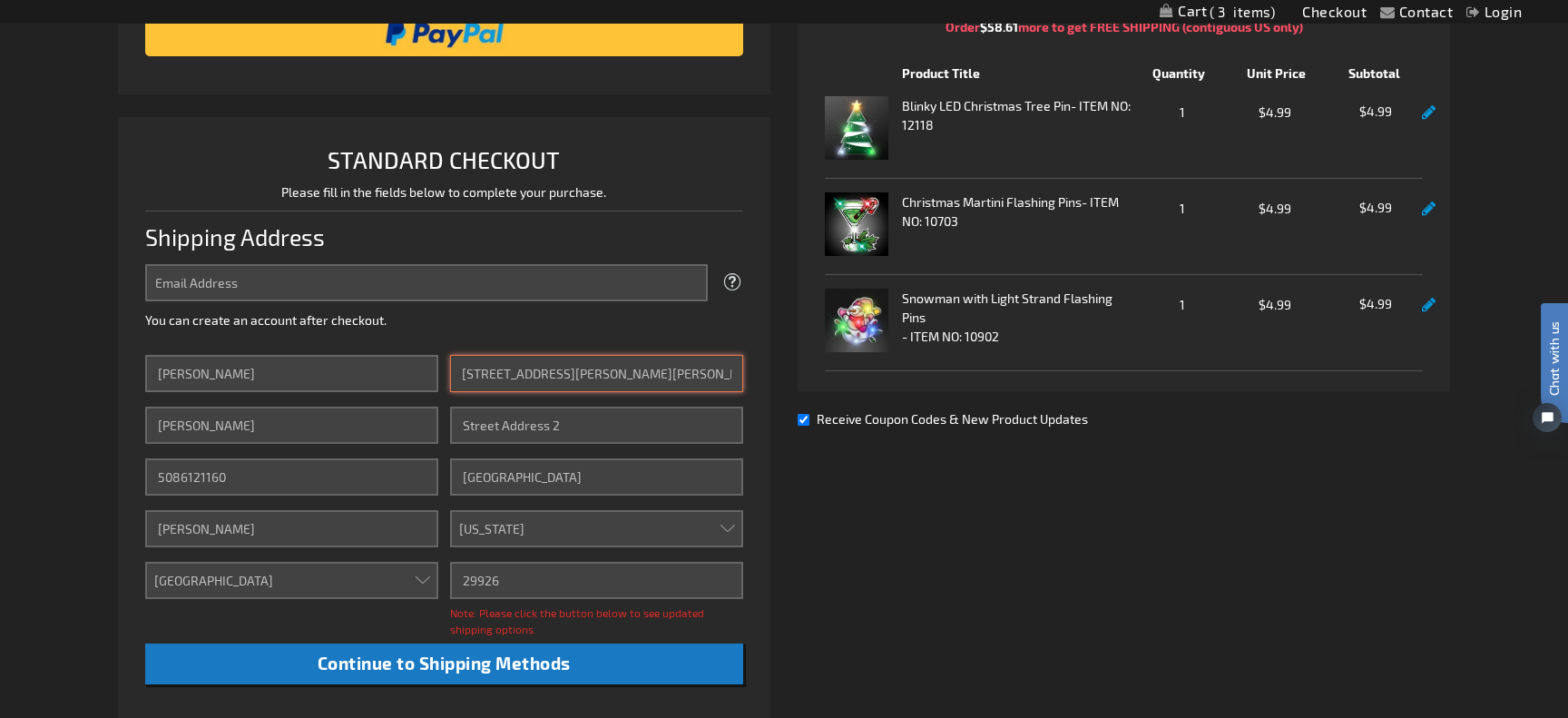
type input "62 Cliff Road"
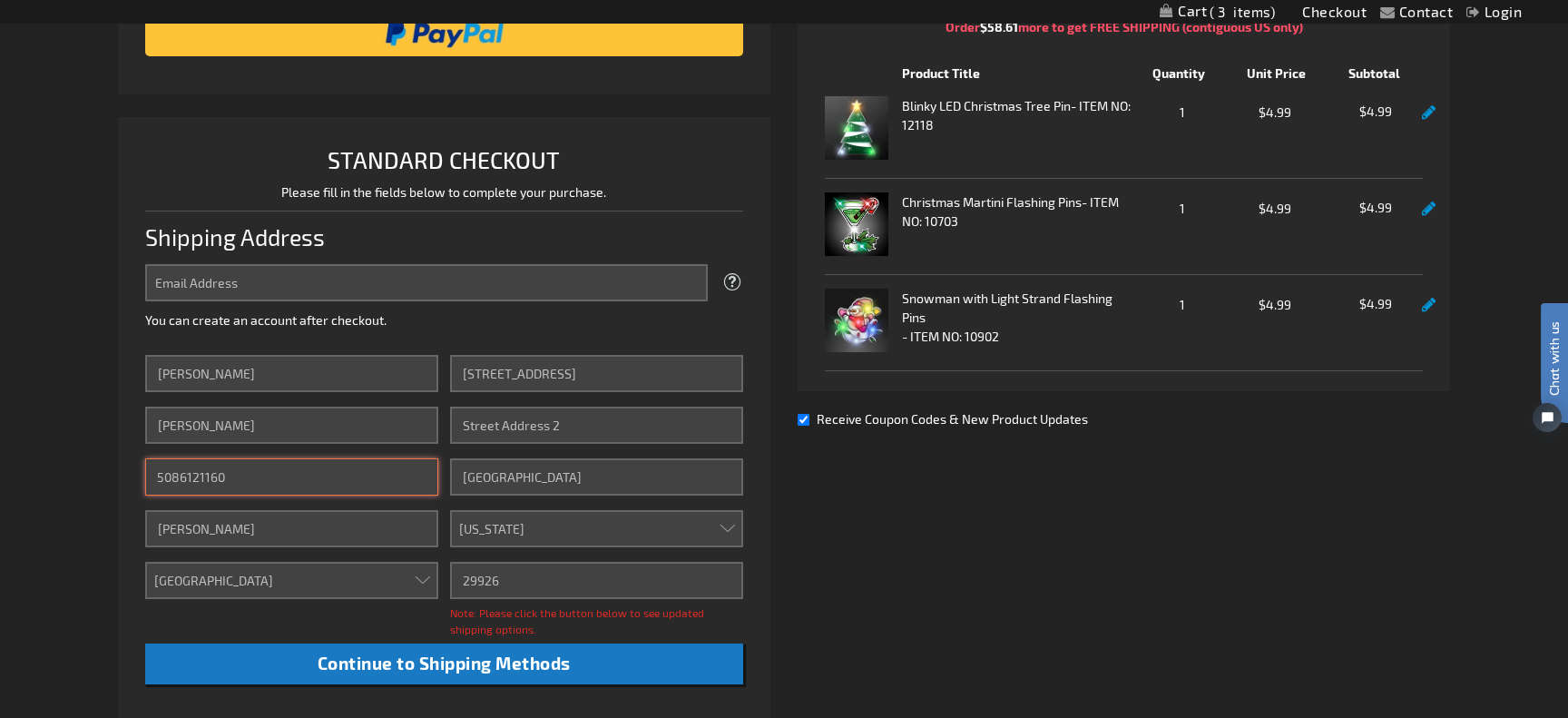
click at [347, 475] on input "5086121160" at bounding box center [291, 476] width 293 height 37
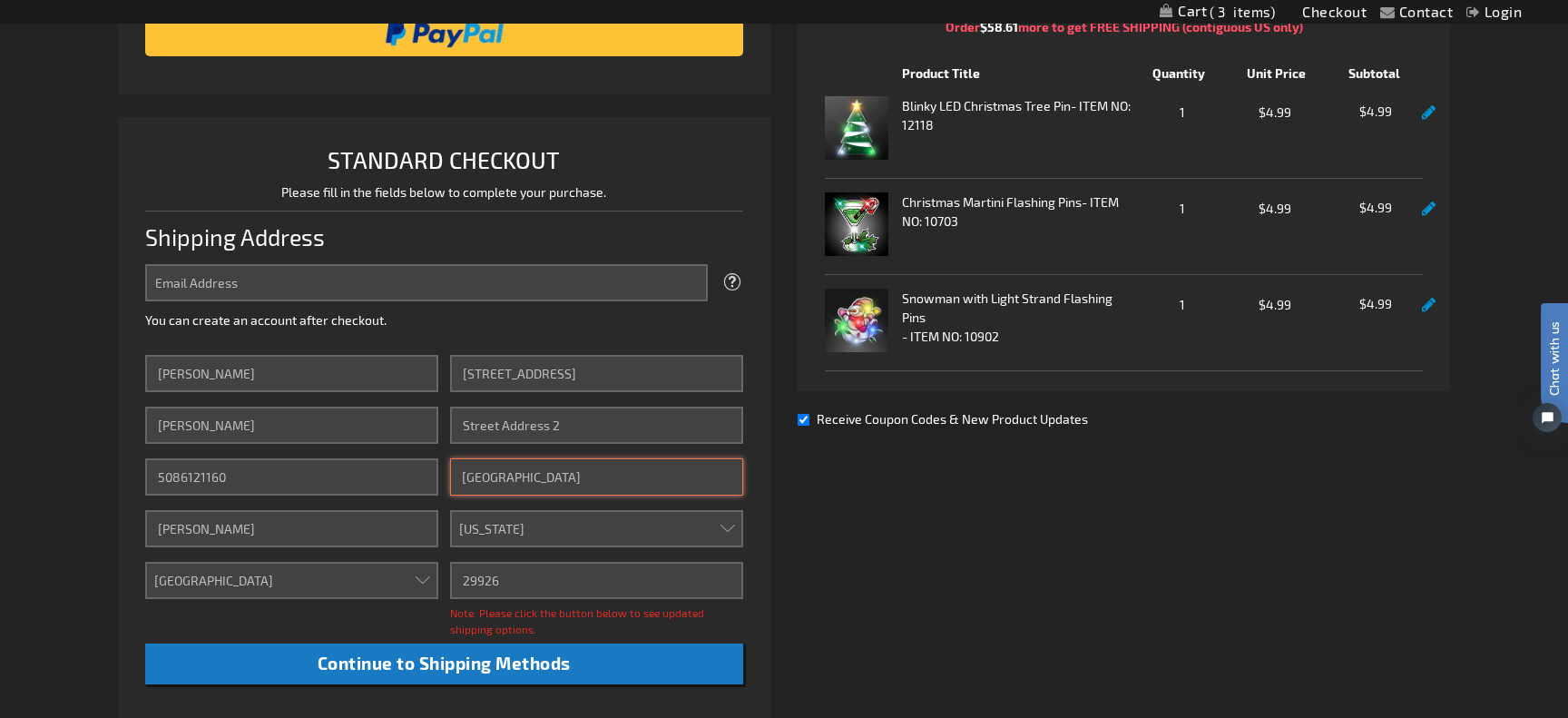
click at [573, 485] on input "Hilton Head Island" at bounding box center [596, 476] width 293 height 37
drag, startPoint x: 605, startPoint y: 485, endPoint x: 440, endPoint y: 483, distance: 165.0
click at [440, 483] on div "First Name Patrice Last Name McCloskey Phone Number 5086121160 Company Sal Amor…" at bounding box center [444, 519] width 598 height 330
type input "Nantucket"
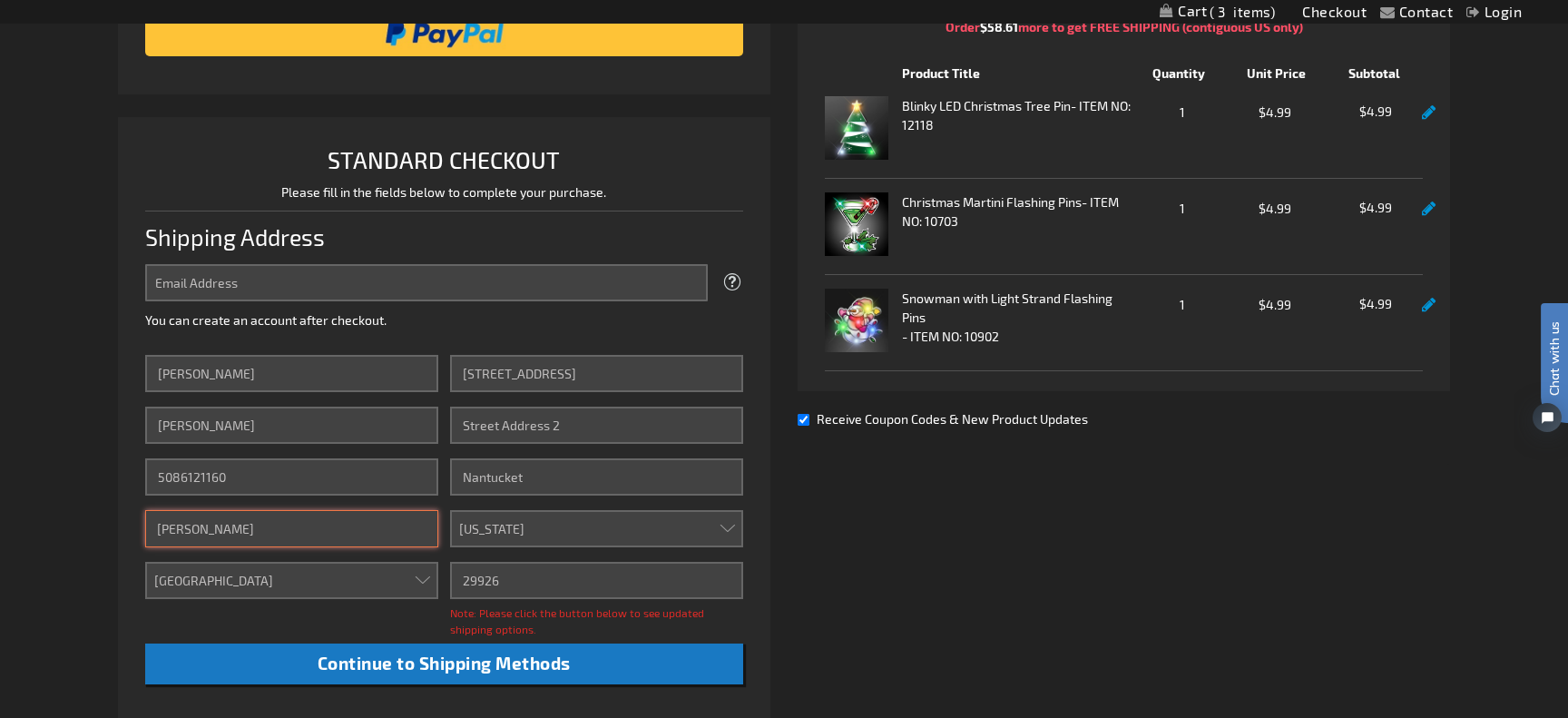
click at [304, 525] on input "Sal Amore" at bounding box center [291, 528] width 293 height 37
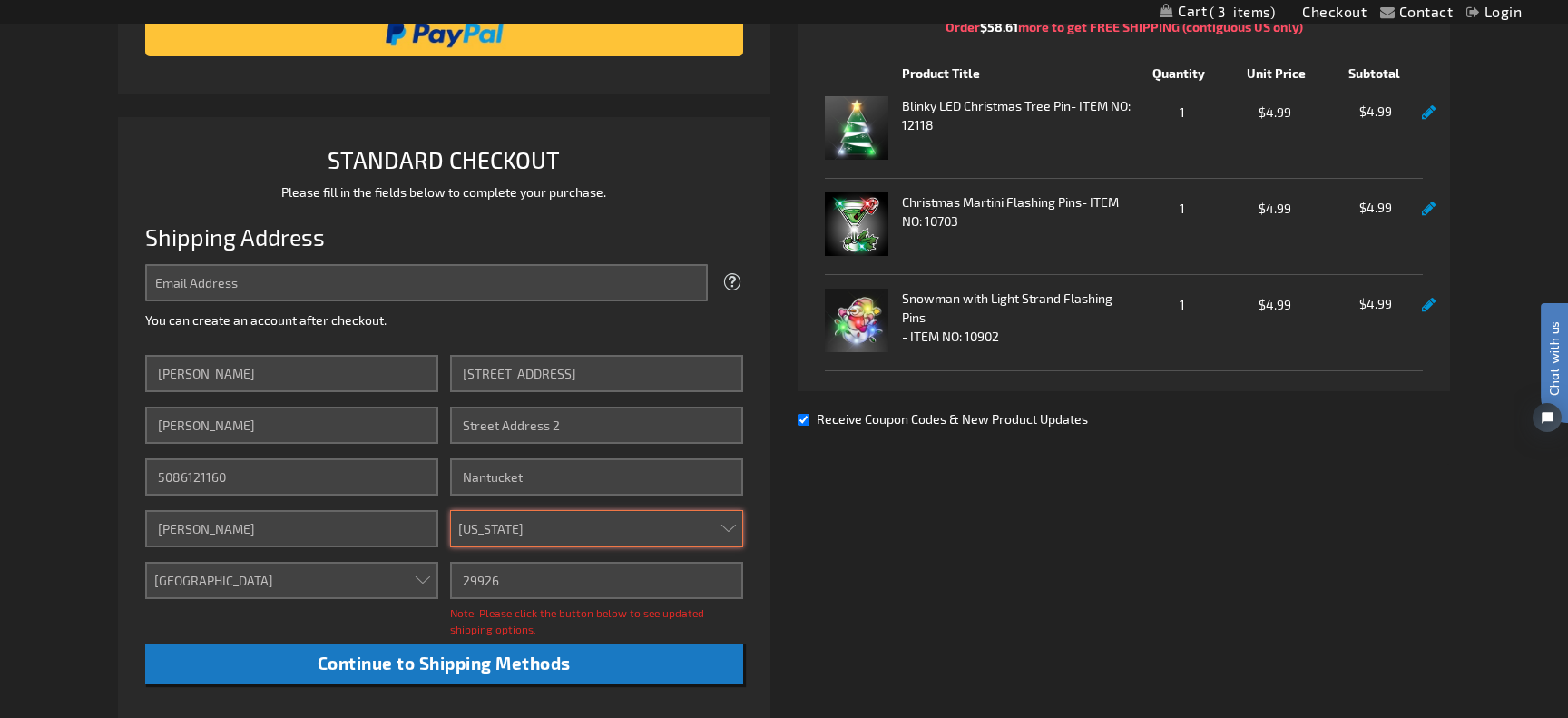
click at [516, 530] on select "Please select a region, state or province. Alabama Alaska Arizona Arkansas Cali…" at bounding box center [596, 528] width 293 height 37
select select "32"
click at [450, 510] on select "Please select a region, state or province. Alabama Alaska Arizona Arkansas Cali…" at bounding box center [596, 528] width 293 height 37
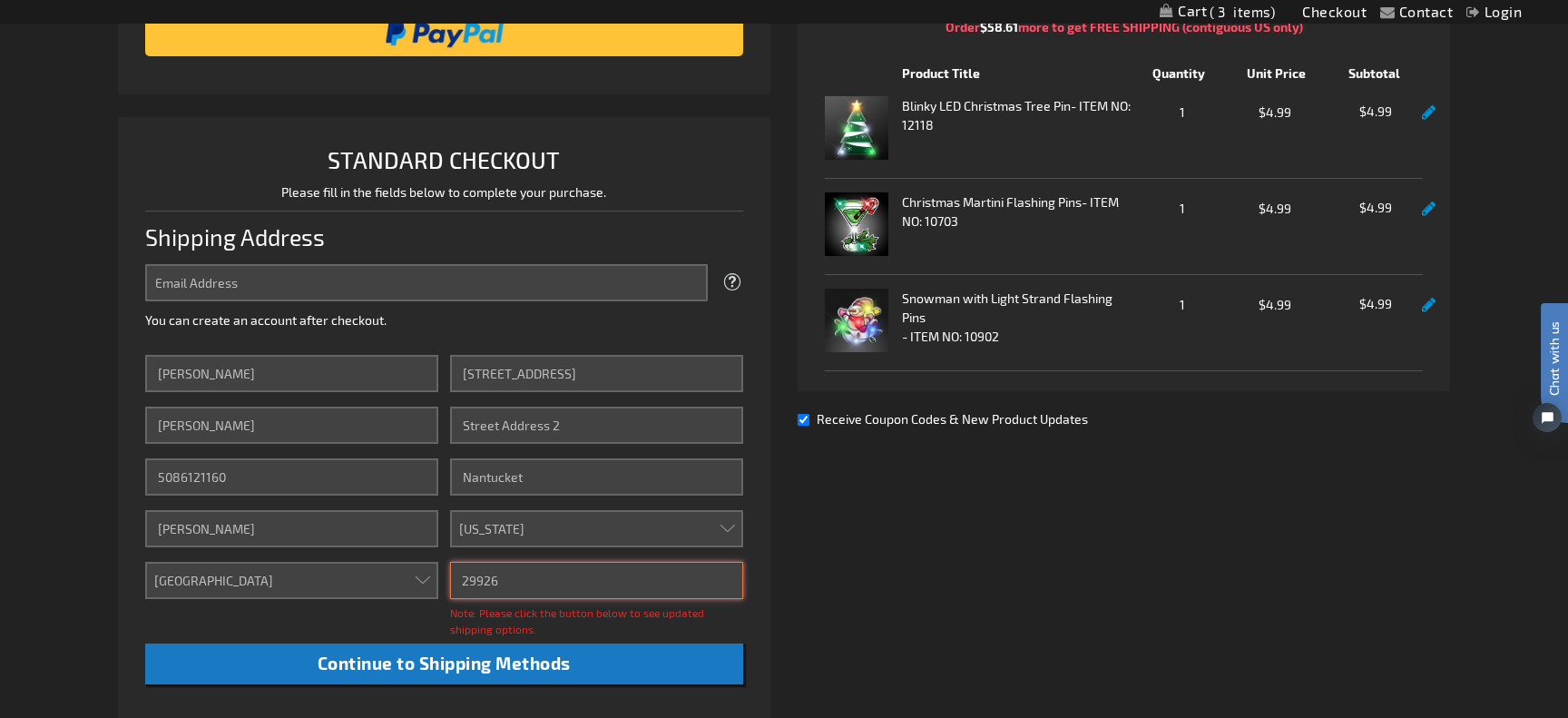
drag, startPoint x: 514, startPoint y: 579, endPoint x: 443, endPoint y: 560, distance: 73.5
click at [444, 562] on div "First Name Patrice Last Name McCloskey Phone Number 5086121160 Company Sal Amor…" at bounding box center [444, 519] width 598 height 330
type input "02554"
click at [901, 589] on div "Already registered? Click here to login. Shipping Review & Payments Estimated T…" at bounding box center [784, 417] width 1332 height 1037
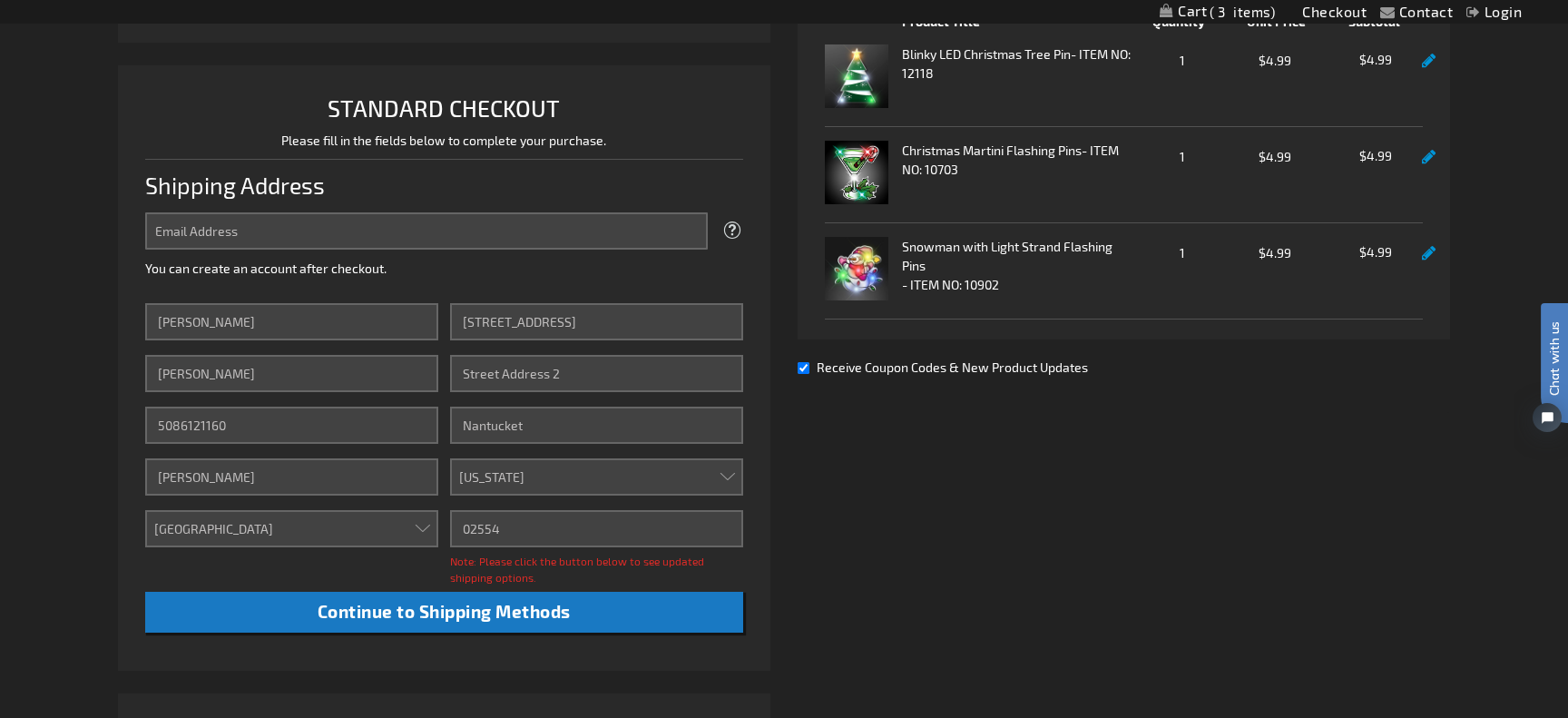
scroll to position [403, 0]
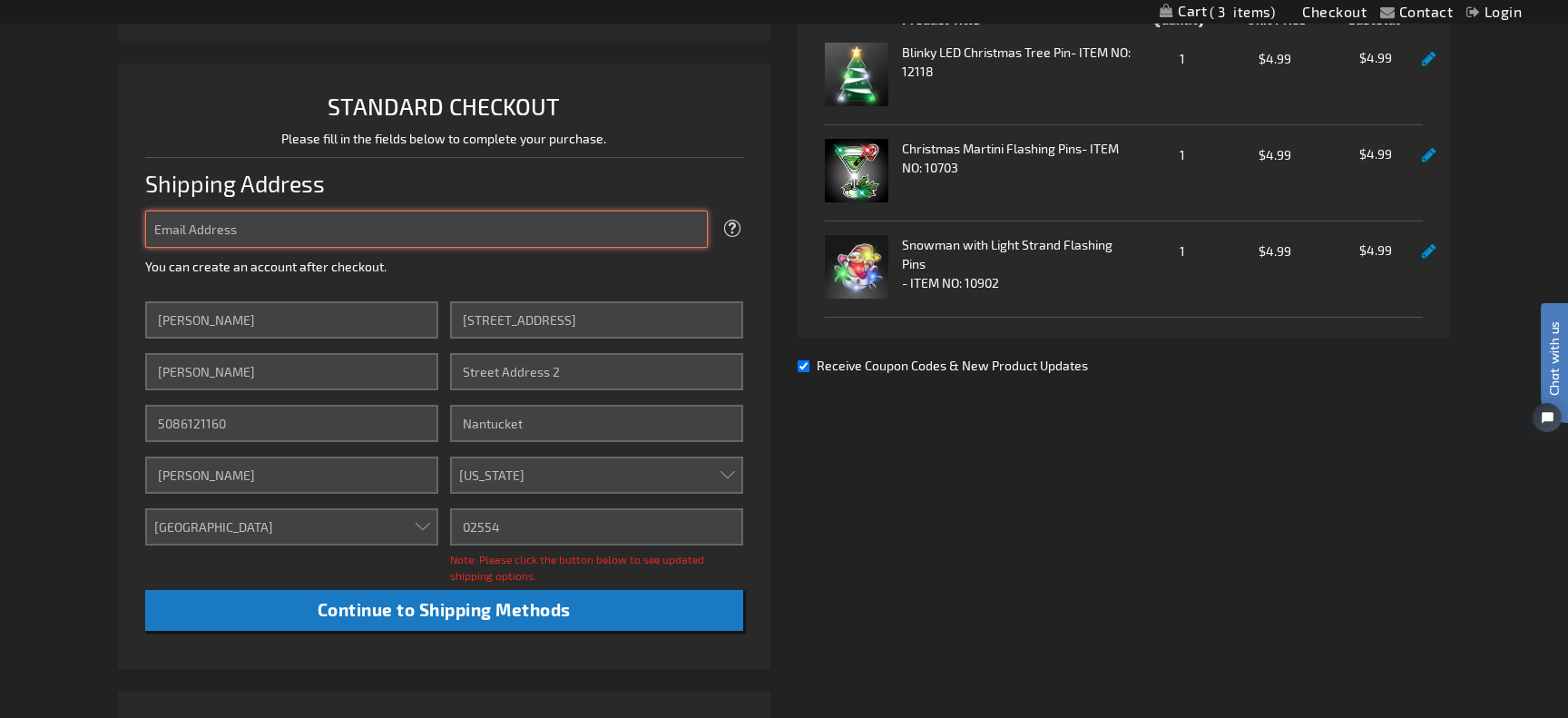
click at [612, 230] on input "Email Address" at bounding box center [426, 228] width 563 height 37
type input "patrice@shopsalamore.com"
click button "Login" at bounding box center [0, 0] width 0 height 0
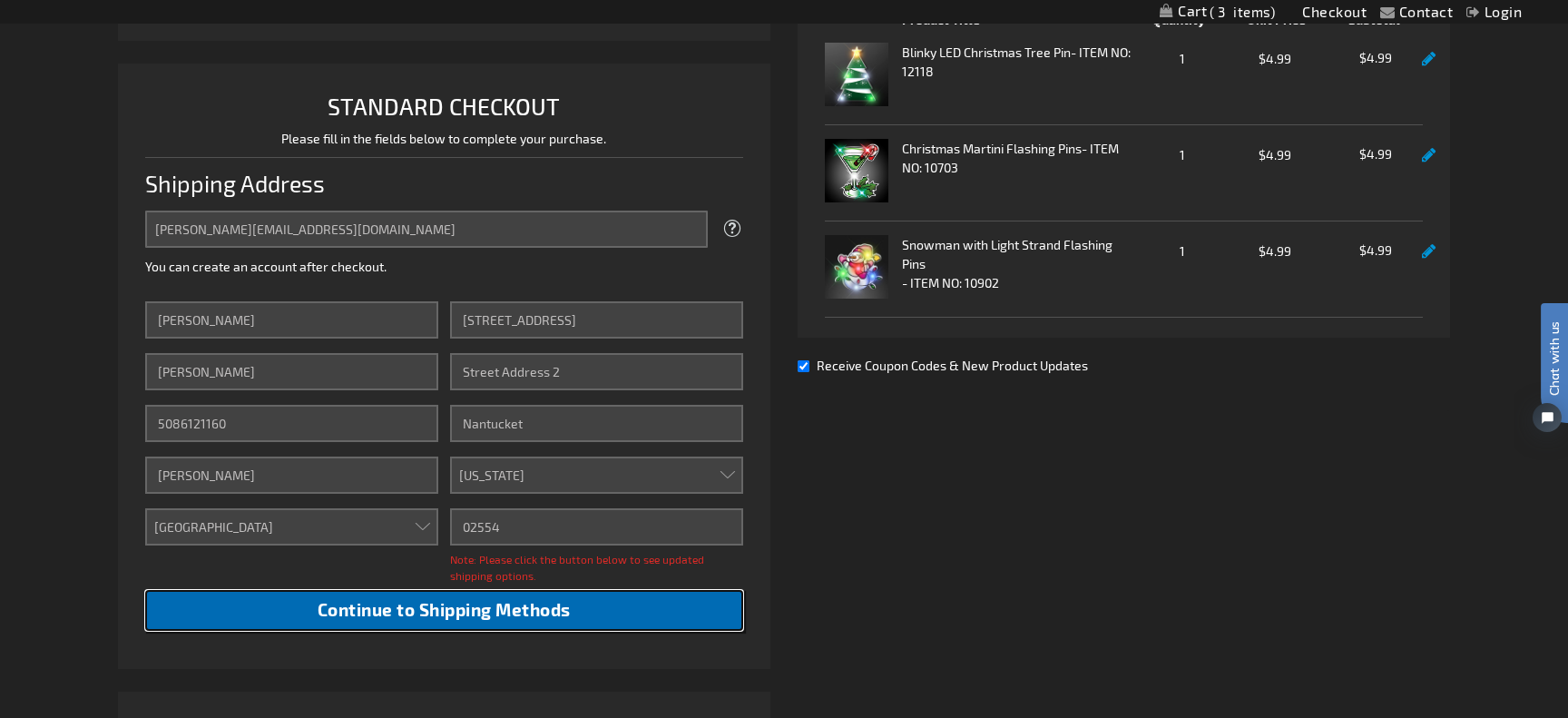
click at [411, 615] on span "Continue to Shipping Methods" at bounding box center [444, 609] width 253 height 21
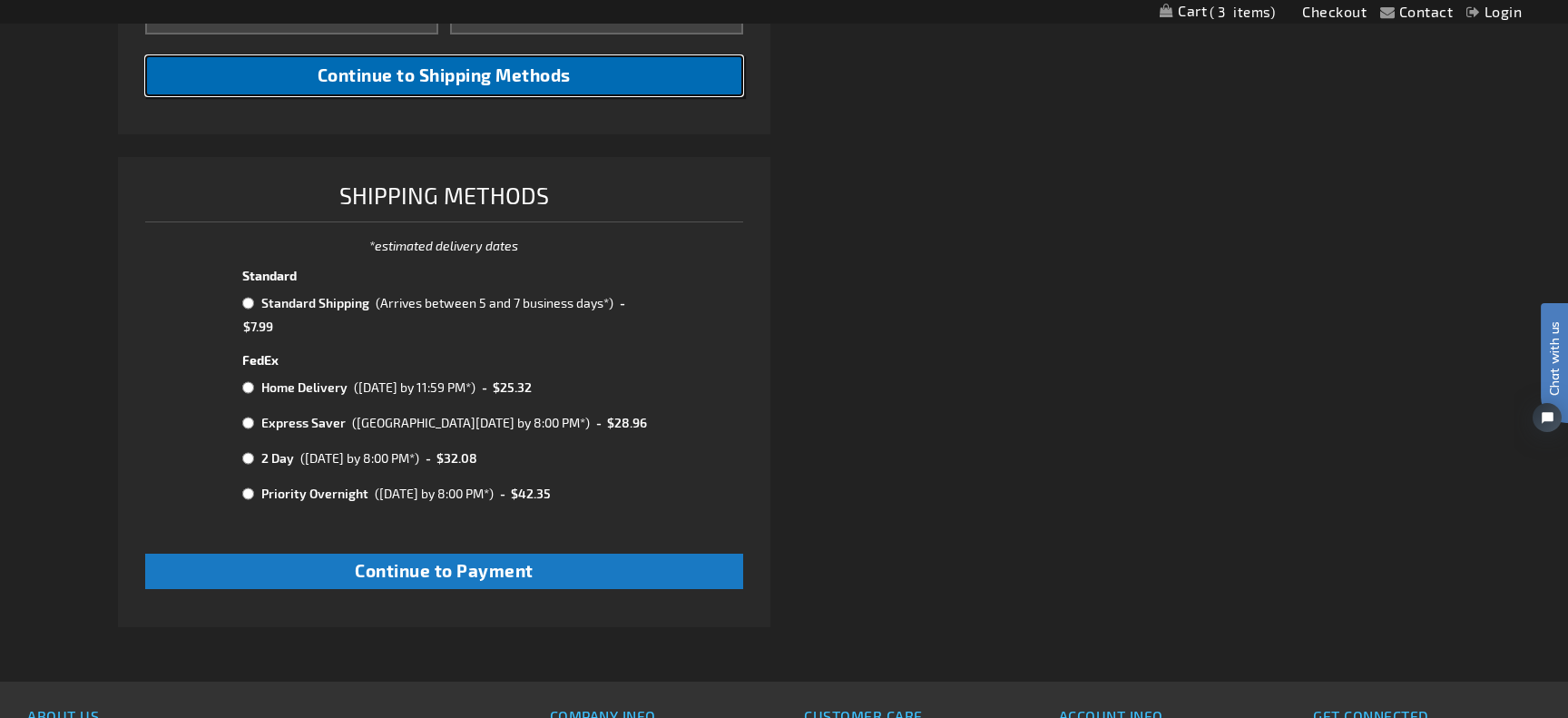
scroll to position [906, 0]
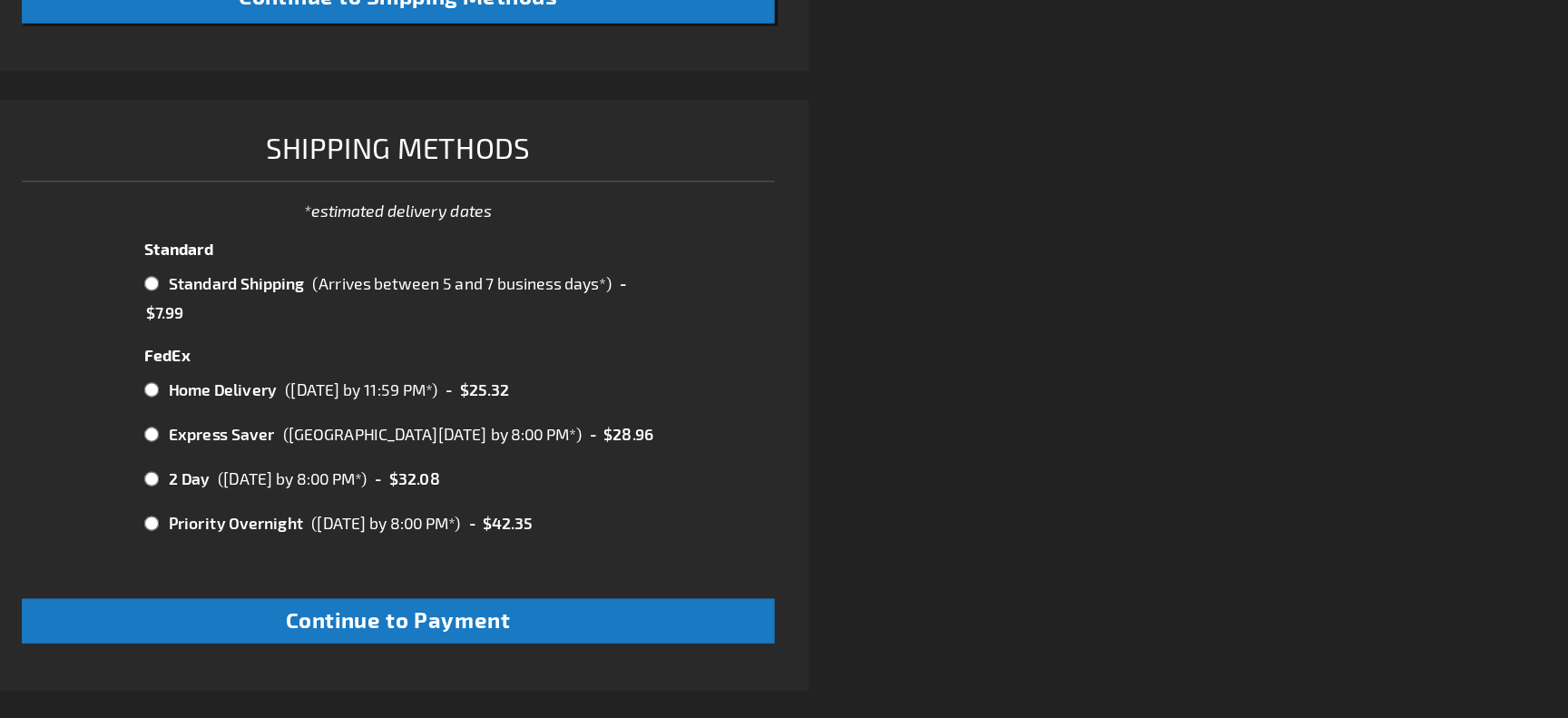
click at [250, 427] on input "radio" at bounding box center [248, 432] width 12 height 14
radio input "true"
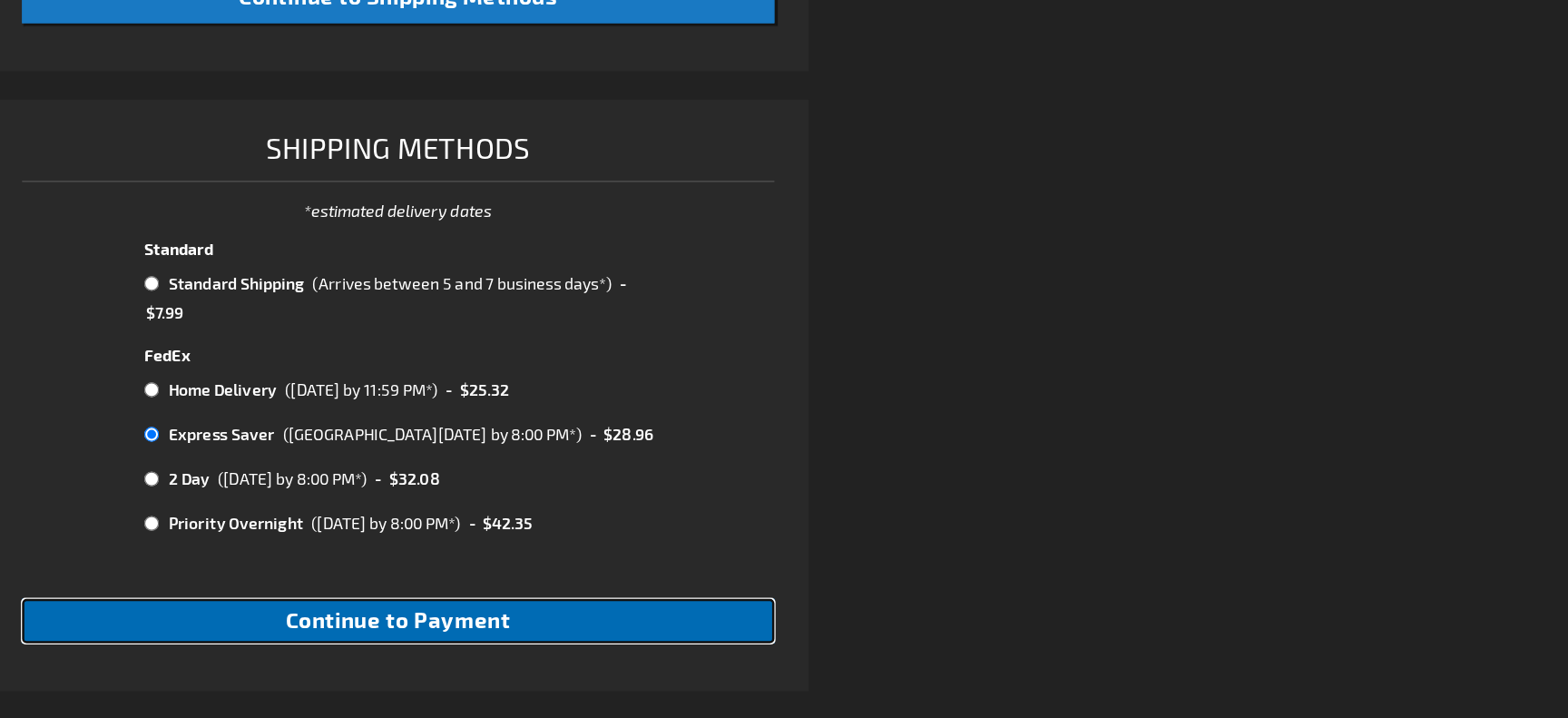
drag, startPoint x: 367, startPoint y: 577, endPoint x: 572, endPoint y: 542, distance: 208.0
click at [572, 542] on form "Select Method Price Method Title Carrier Title Standard Standard Shipping" at bounding box center [444, 435] width 598 height 325
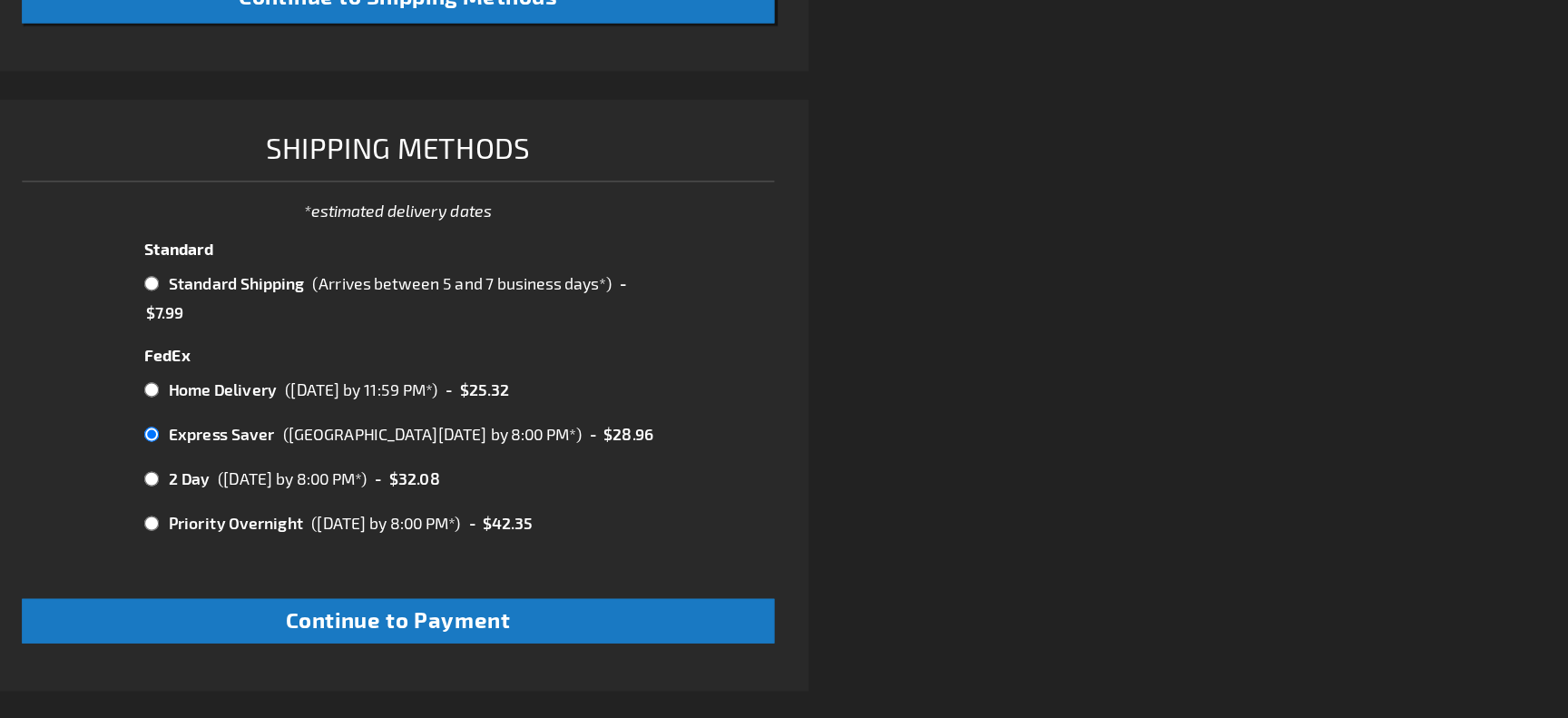
click at [250, 501] on input "radio" at bounding box center [248, 502] width 12 height 14
radio input "true"
click at [242, 428] on input "radio" at bounding box center [248, 432] width 12 height 14
radio input "true"
click at [248, 470] on input "radio" at bounding box center [248, 466] width 12 height 14
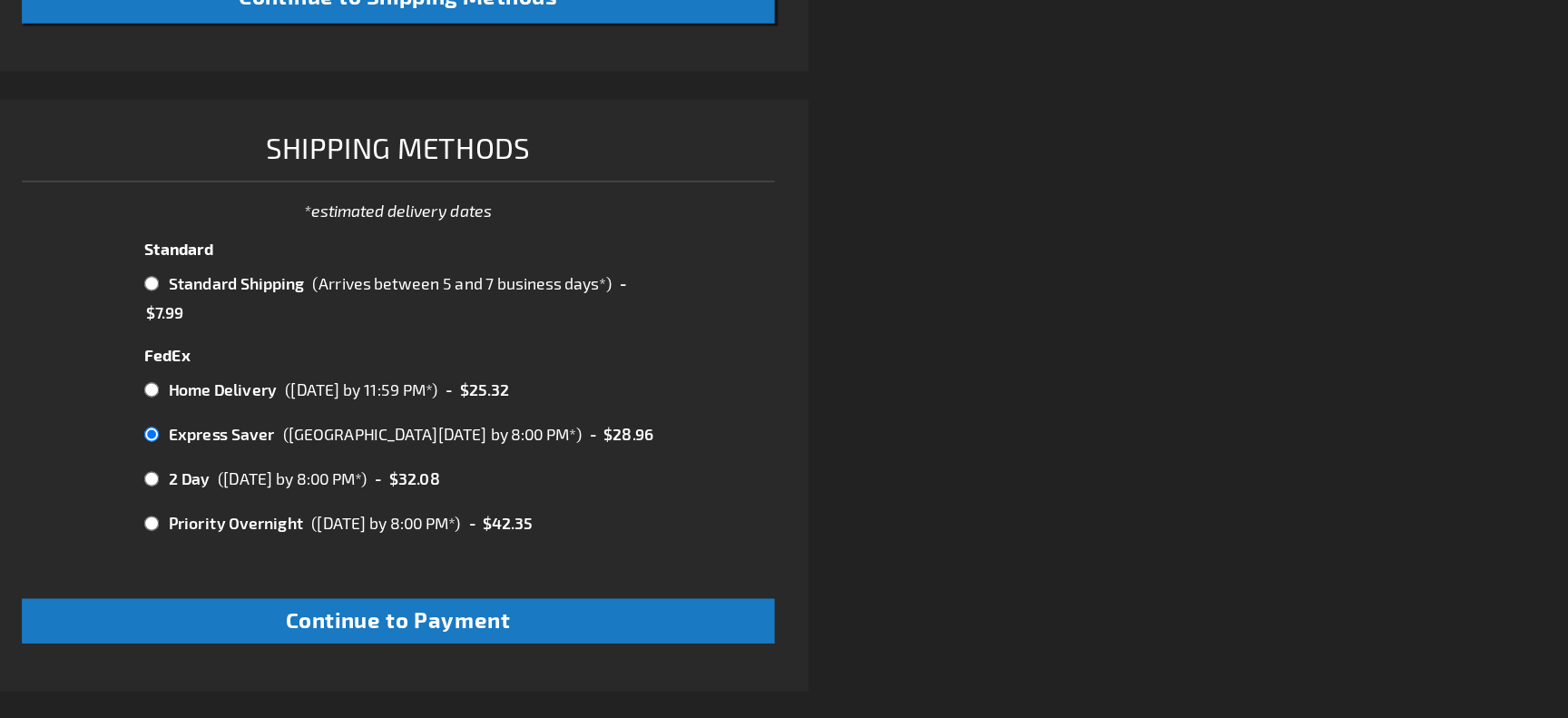
radio input "true"
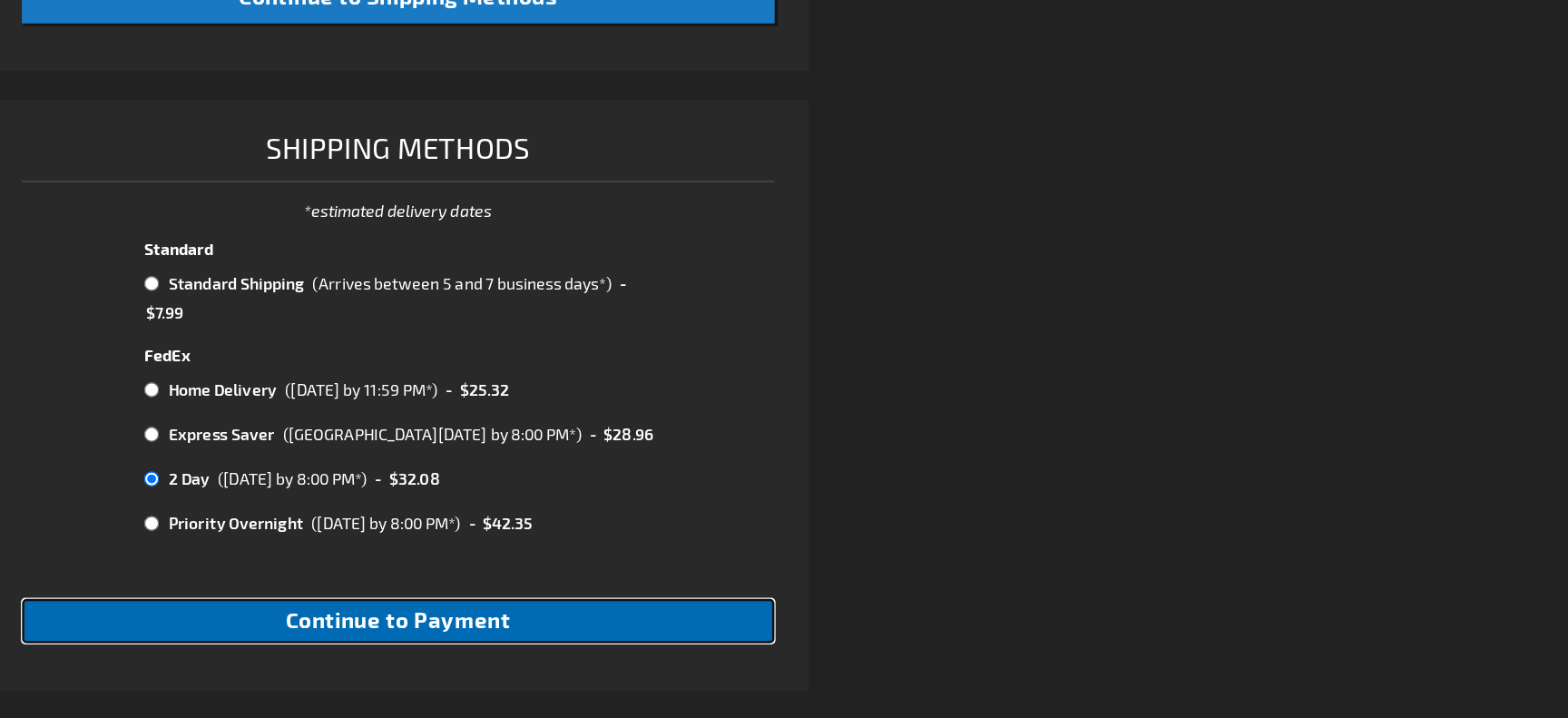
click at [399, 576] on span "Continue to Payment" at bounding box center [444, 579] width 179 height 21
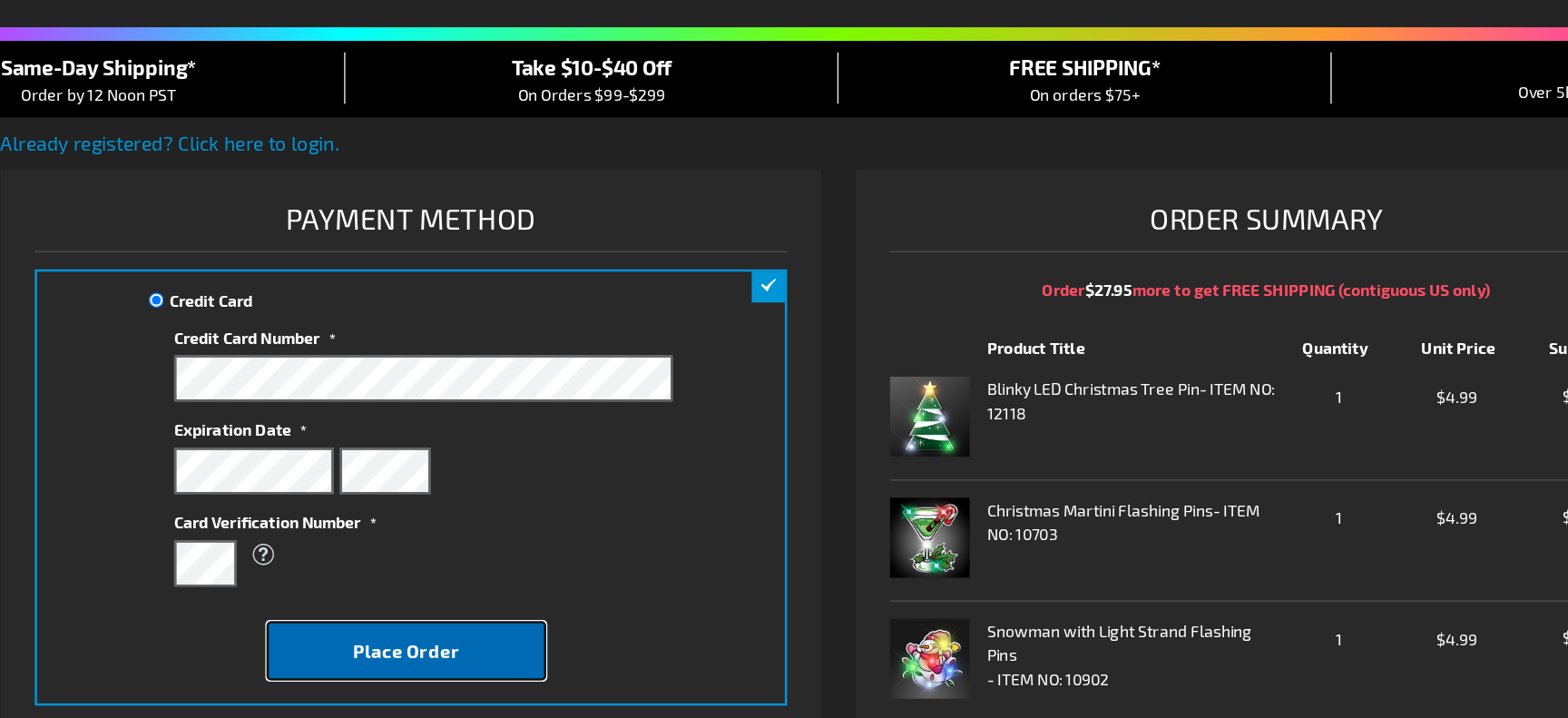
click at [462, 662] on span "Place Order" at bounding box center [441, 663] width 86 height 17
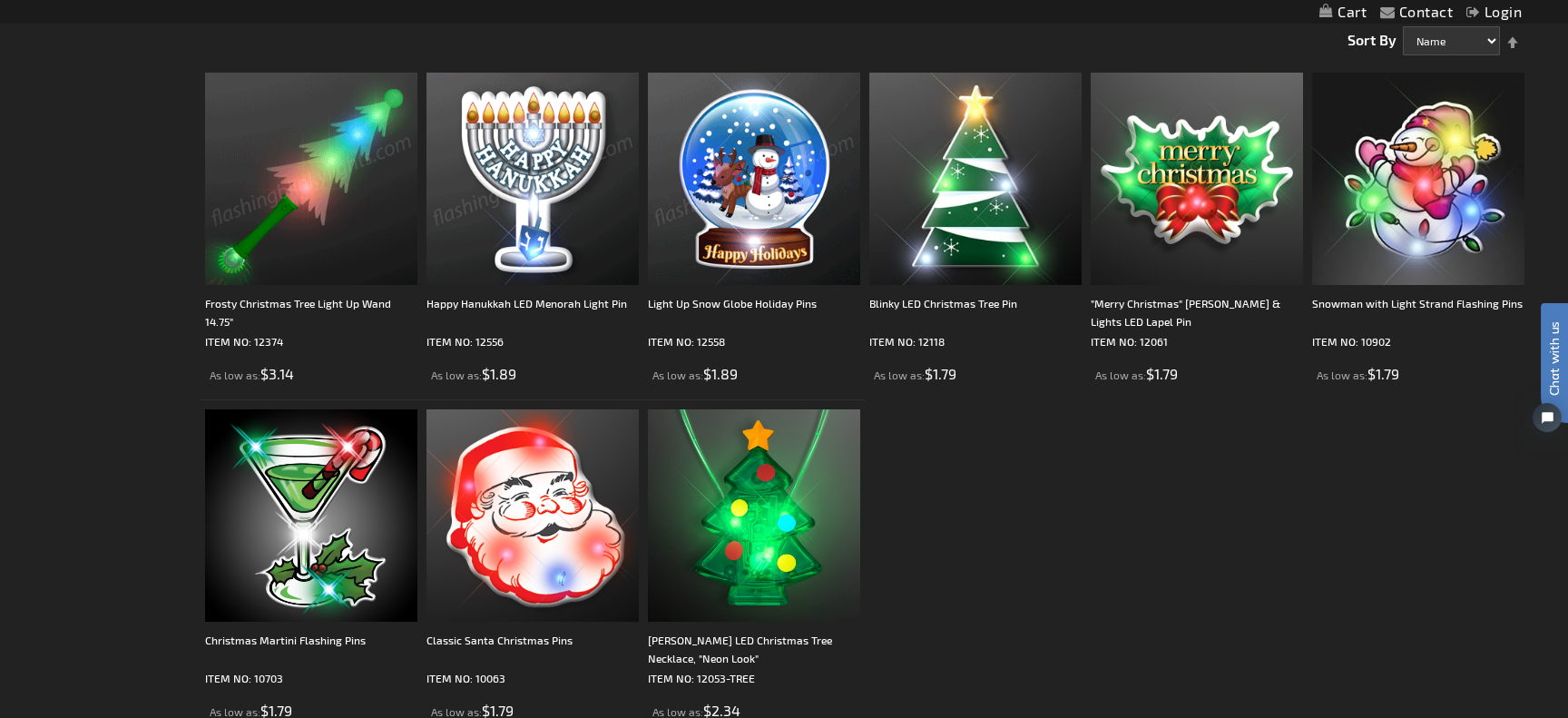
click at [759, 191] on img at bounding box center [753, 178] width 212 height 212
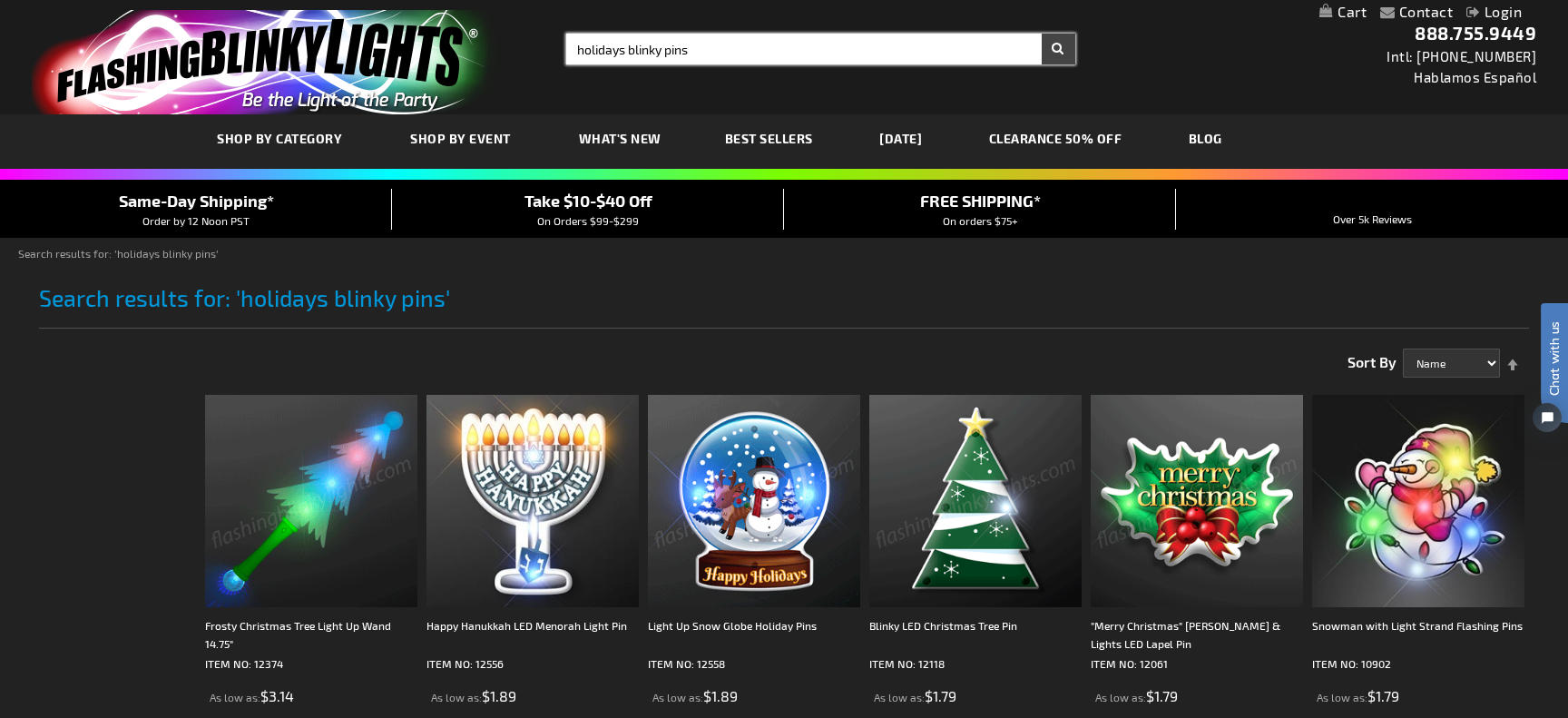
click at [858, 45] on input "holidays blinky pins" at bounding box center [821, 49] width 509 height 31
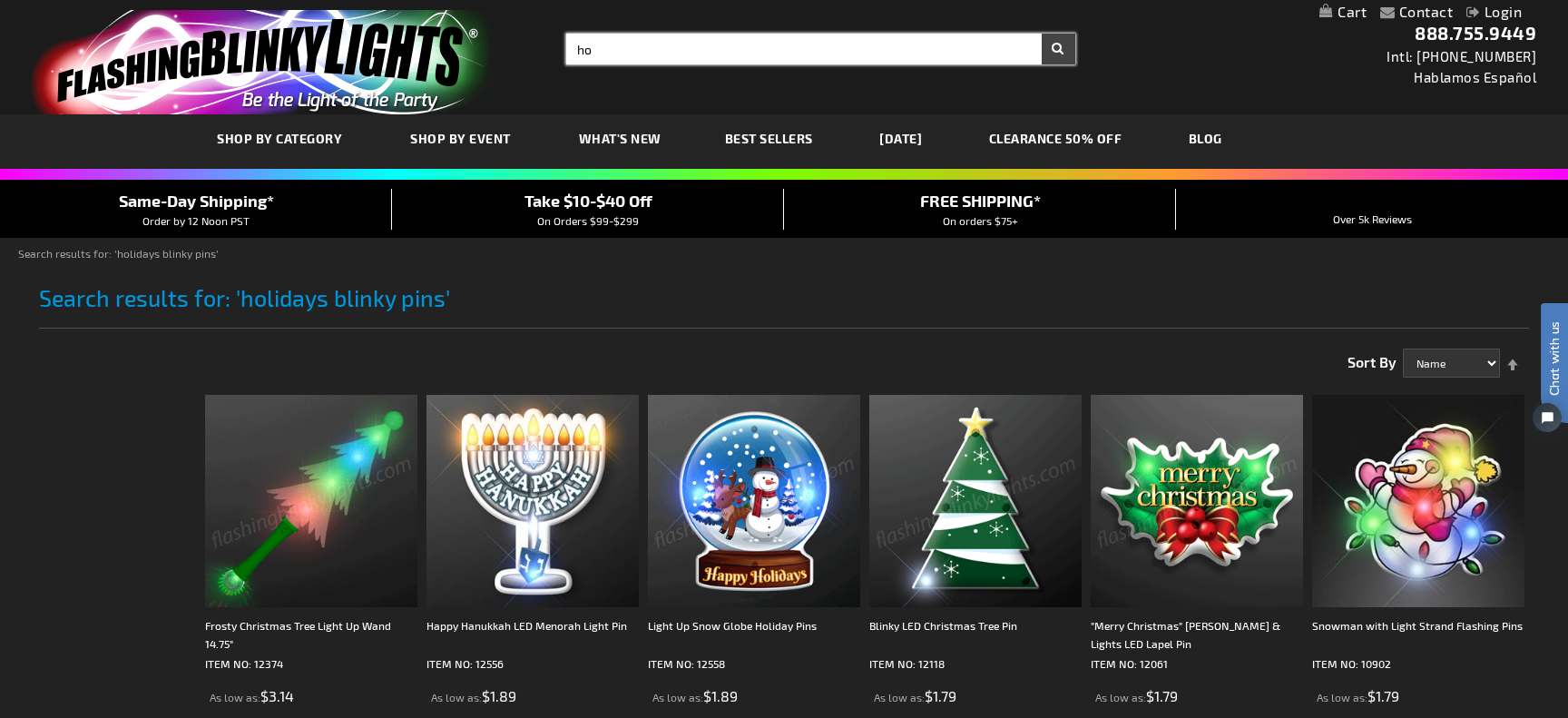
type input "h"
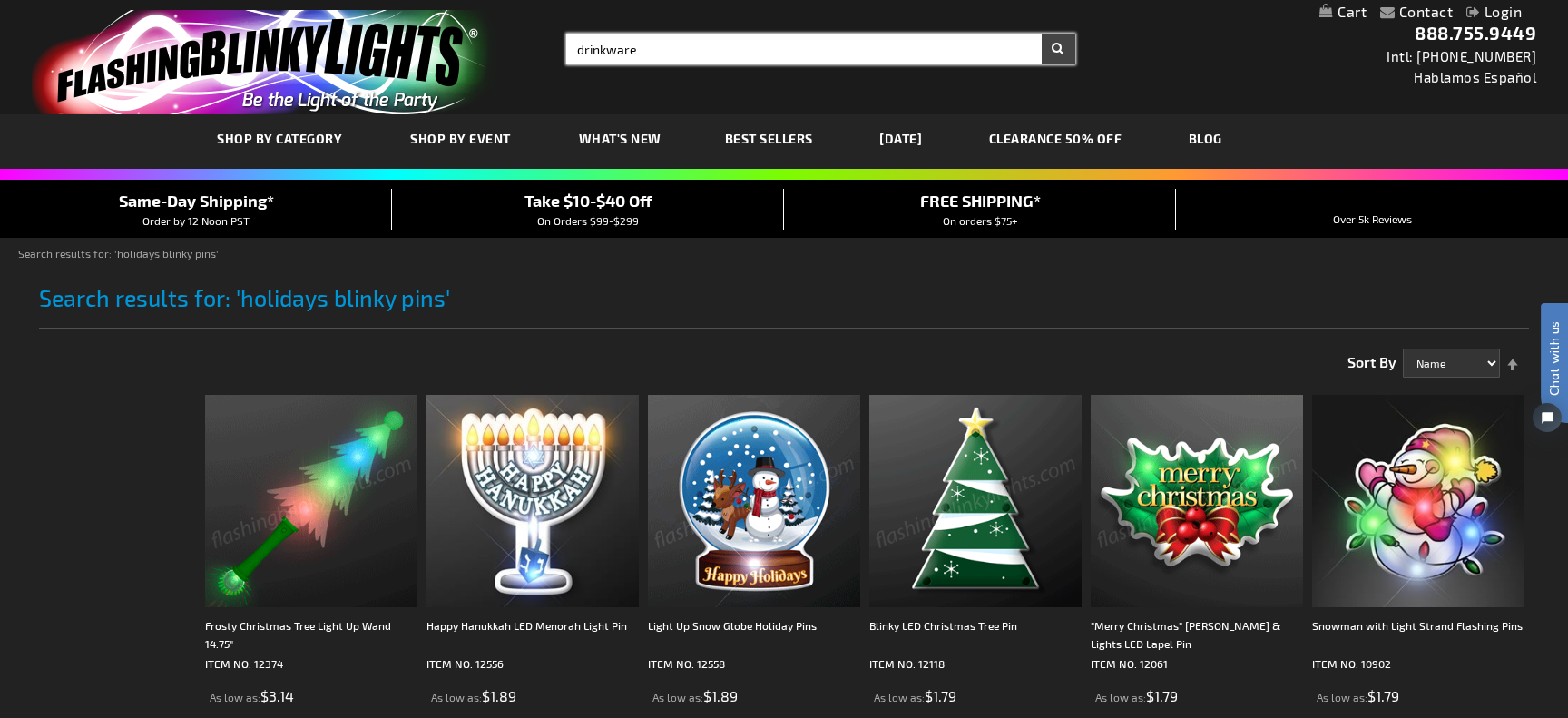
type input "drinkware"
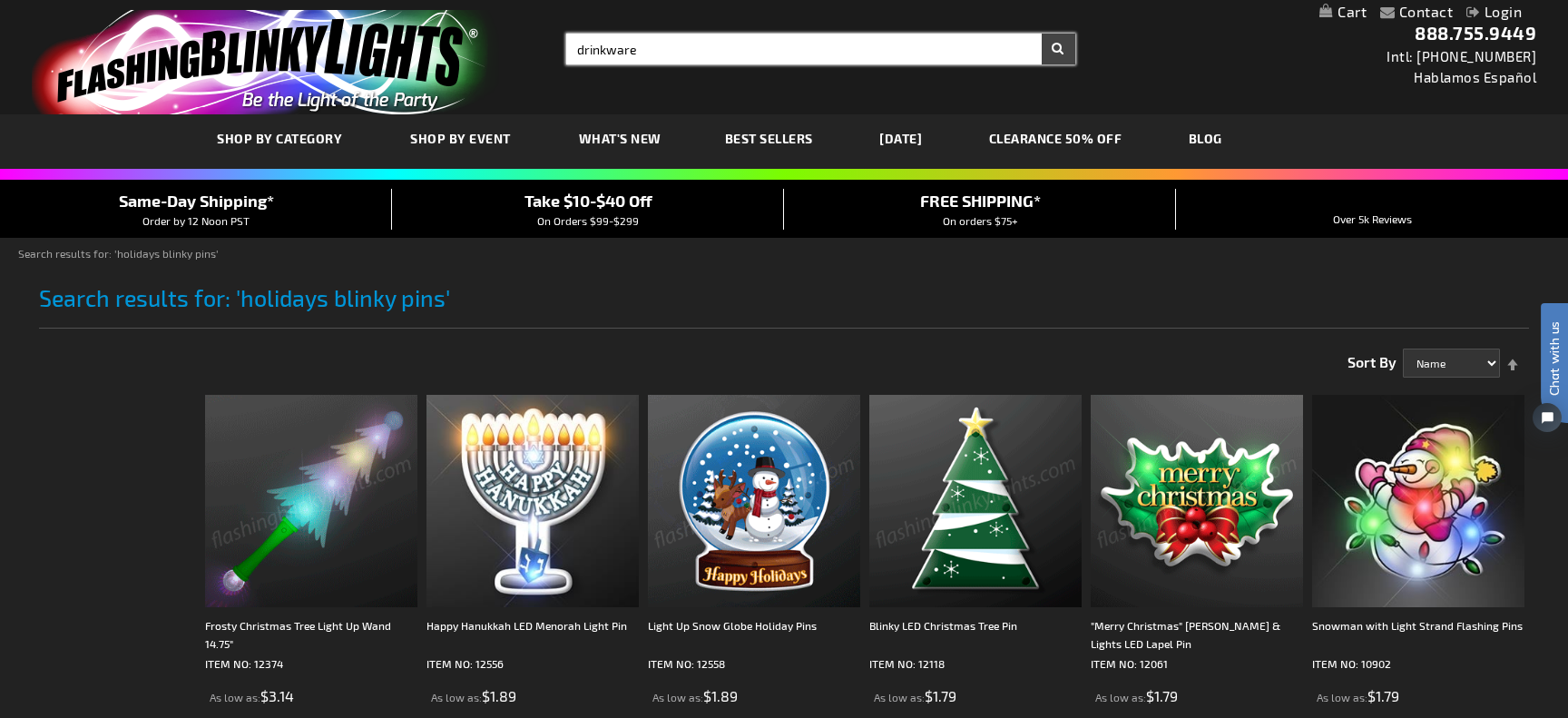
click at [1041, 34] on button "Search" at bounding box center [1058, 49] width 34 height 31
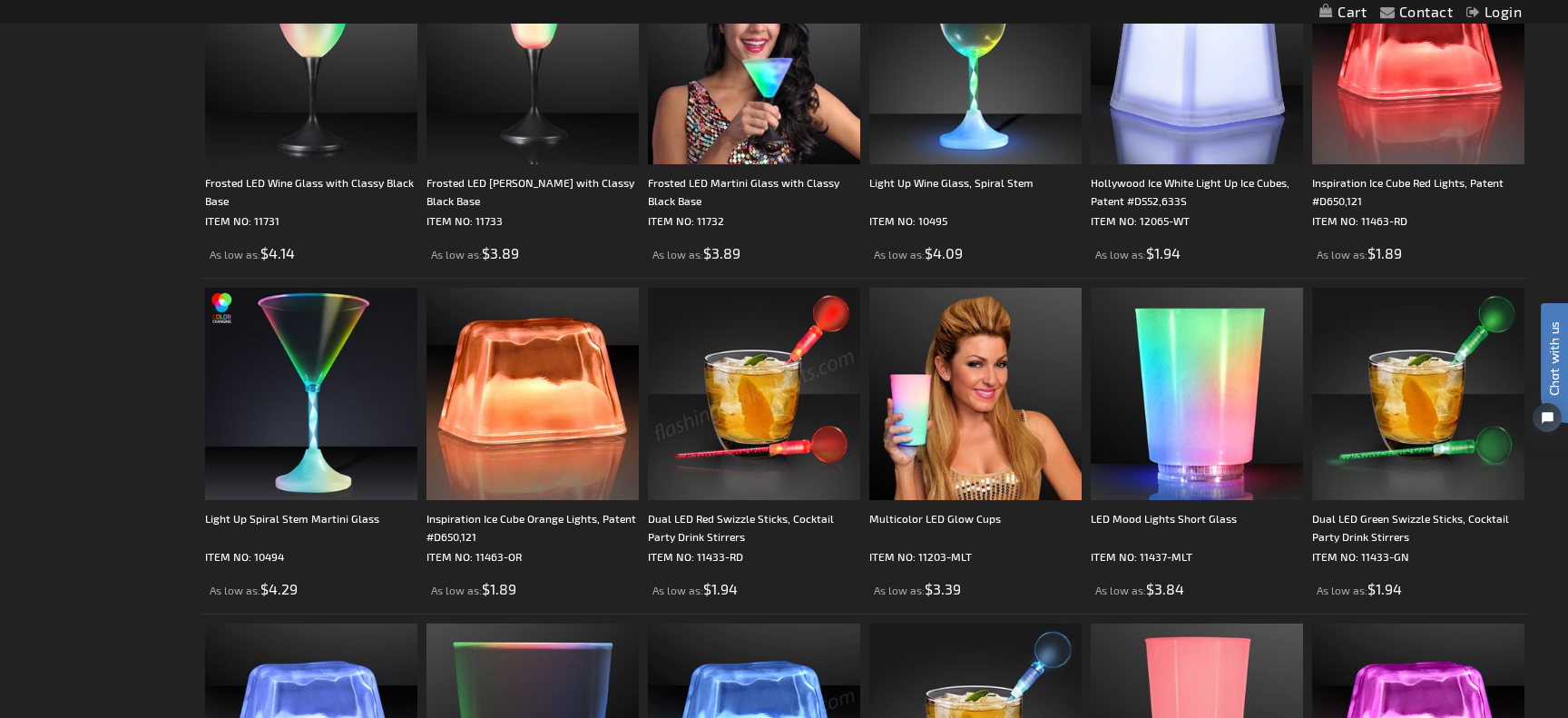
scroll to position [1041, 0]
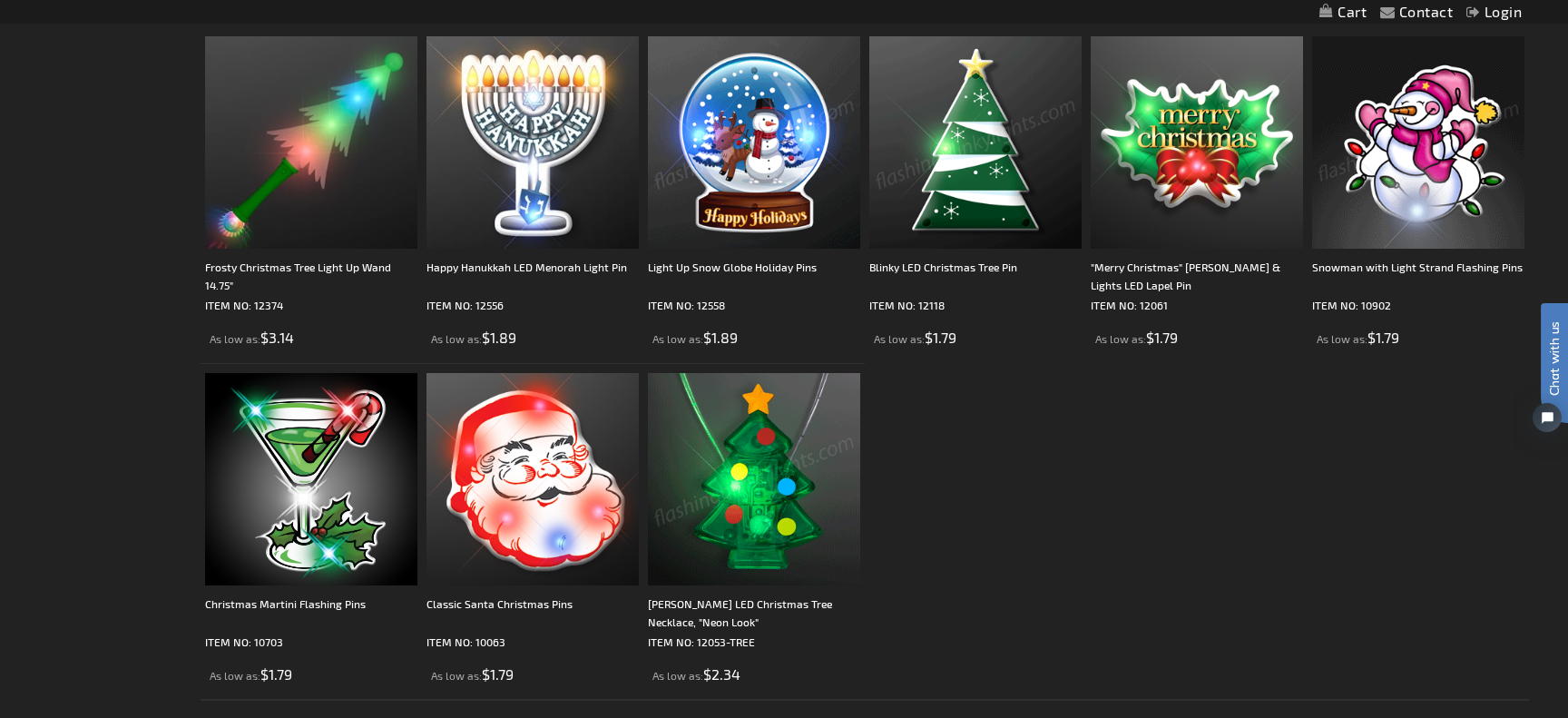
scroll to position [360, 0]
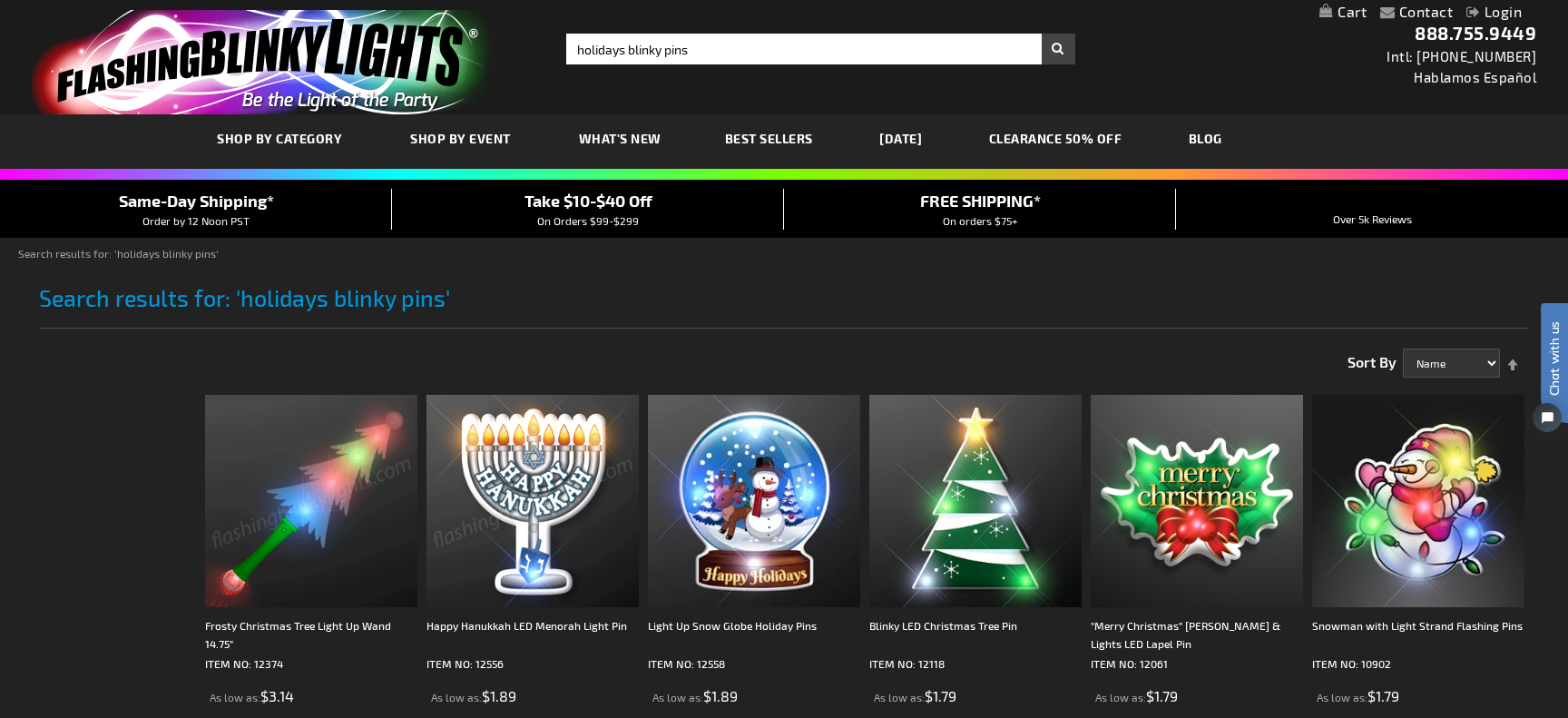
scroll to position [2, 0]
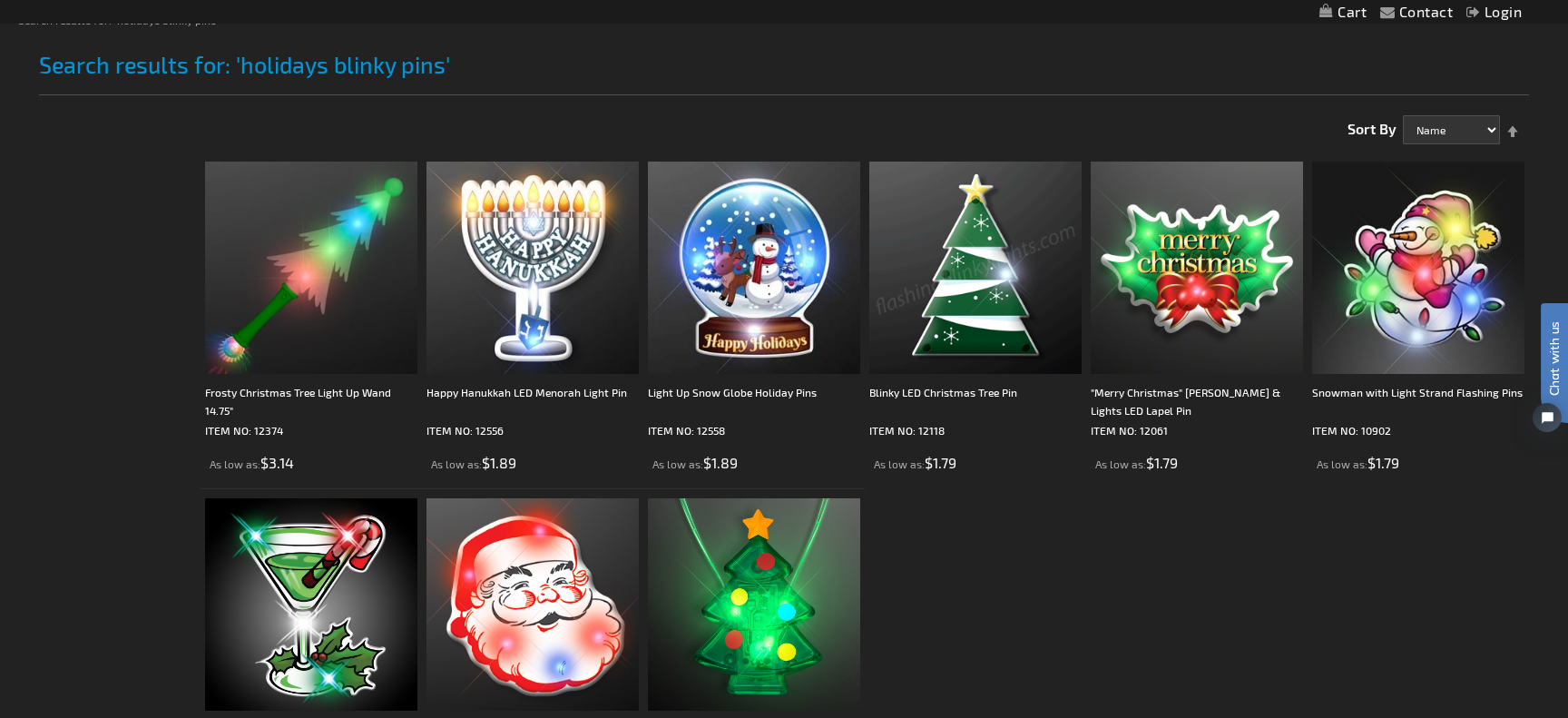
scroll to position [232, 0]
click at [1254, 76] on h1 "Search results for: 'holidays blinky pins'" at bounding box center [783, 74] width 1490 height 43
